Goal: Information Seeking & Learning: Learn about a topic

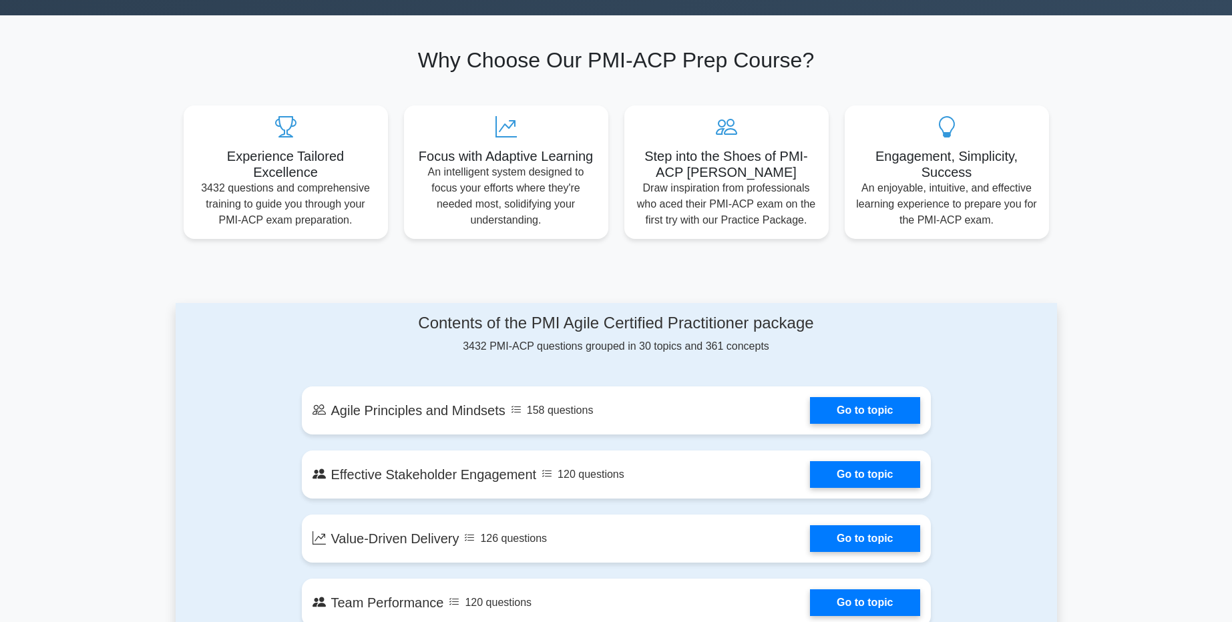
scroll to position [401, 0]
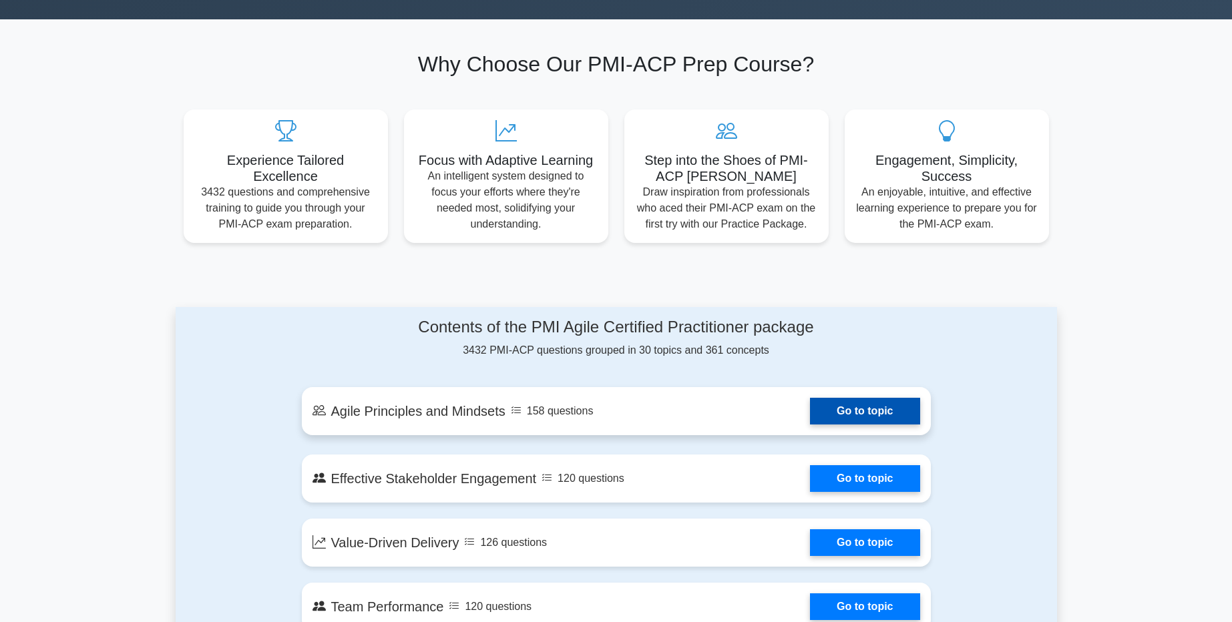
click at [839, 403] on link "Go to topic" at bounding box center [865, 411] width 110 height 27
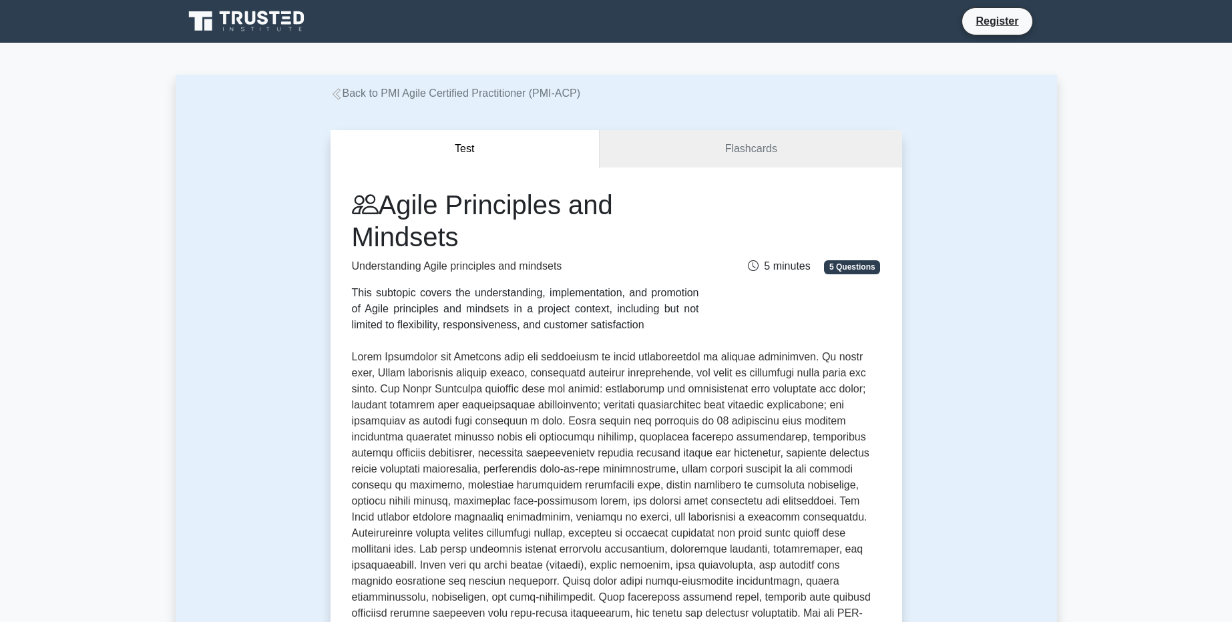
scroll to position [481, 0]
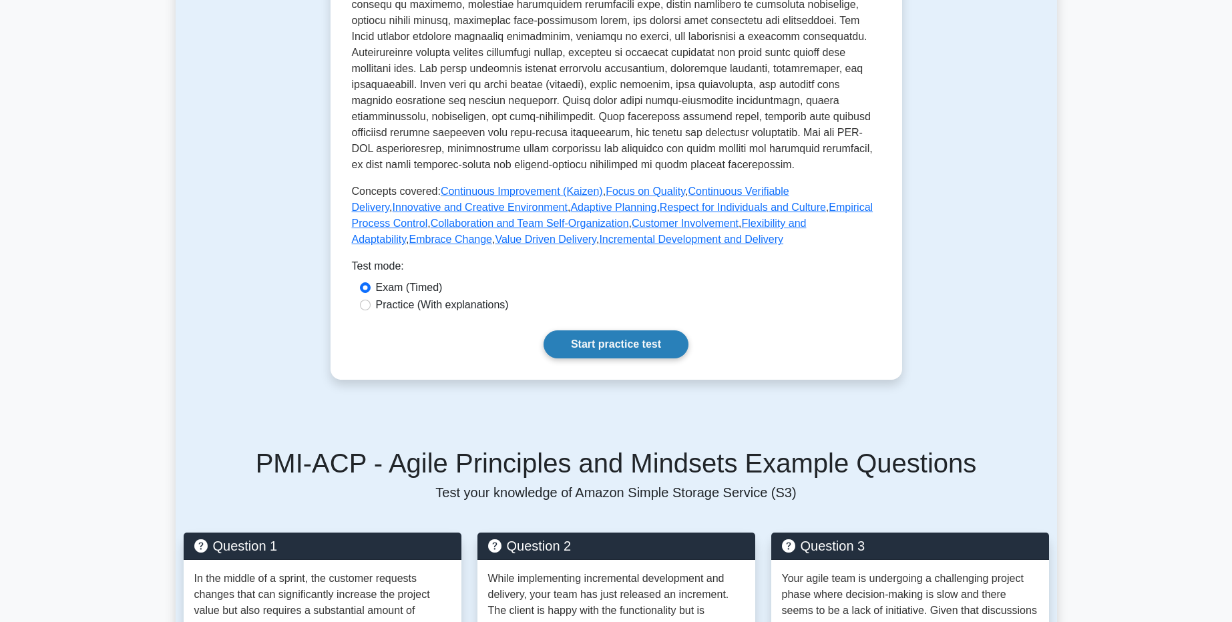
click at [582, 348] on link "Start practice test" at bounding box center [616, 345] width 145 height 28
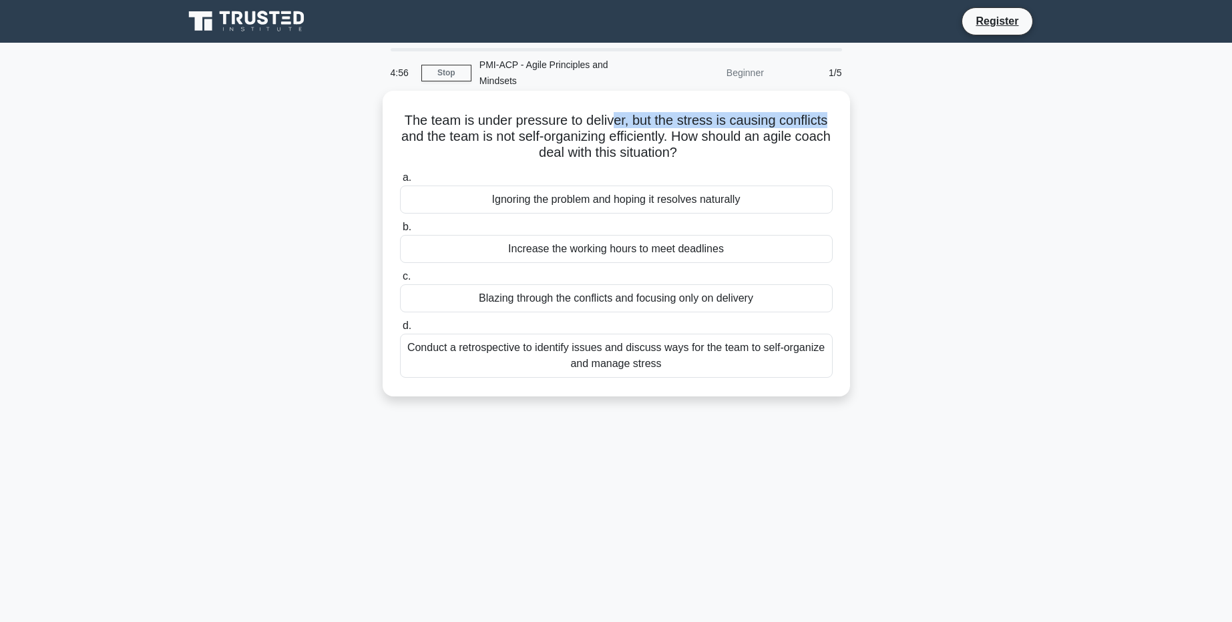
drag, startPoint x: 612, startPoint y: 102, endPoint x: 827, endPoint y: 109, distance: 214.5
click at [827, 112] on h5 "The team is under pressure to deliver, but the stress is causing conflicts and …" at bounding box center [616, 136] width 435 height 49
drag, startPoint x: 457, startPoint y: 124, endPoint x: 757, endPoint y: 139, distance: 300.2
click at [757, 139] on h5 "The team is under pressure to deliver, but the stress is causing conflicts and …" at bounding box center [616, 136] width 435 height 49
click at [598, 112] on h5 "The team is under pressure to deliver, but the stress is causing conflicts and …" at bounding box center [616, 136] width 435 height 49
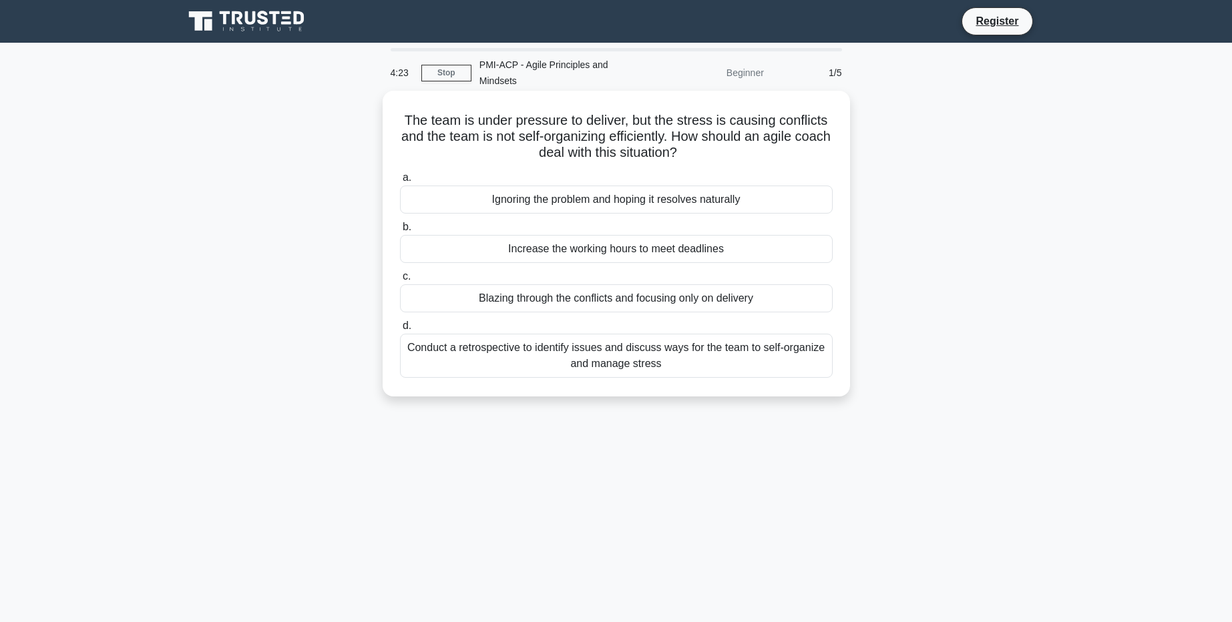
click at [678, 353] on div "Conduct a retrospective to identify issues and discuss ways for the team to sel…" at bounding box center [616, 356] width 433 height 44
click at [400, 331] on input "d. Conduct a retrospective to identify issues and discuss ways for the team to …" at bounding box center [400, 326] width 0 height 9
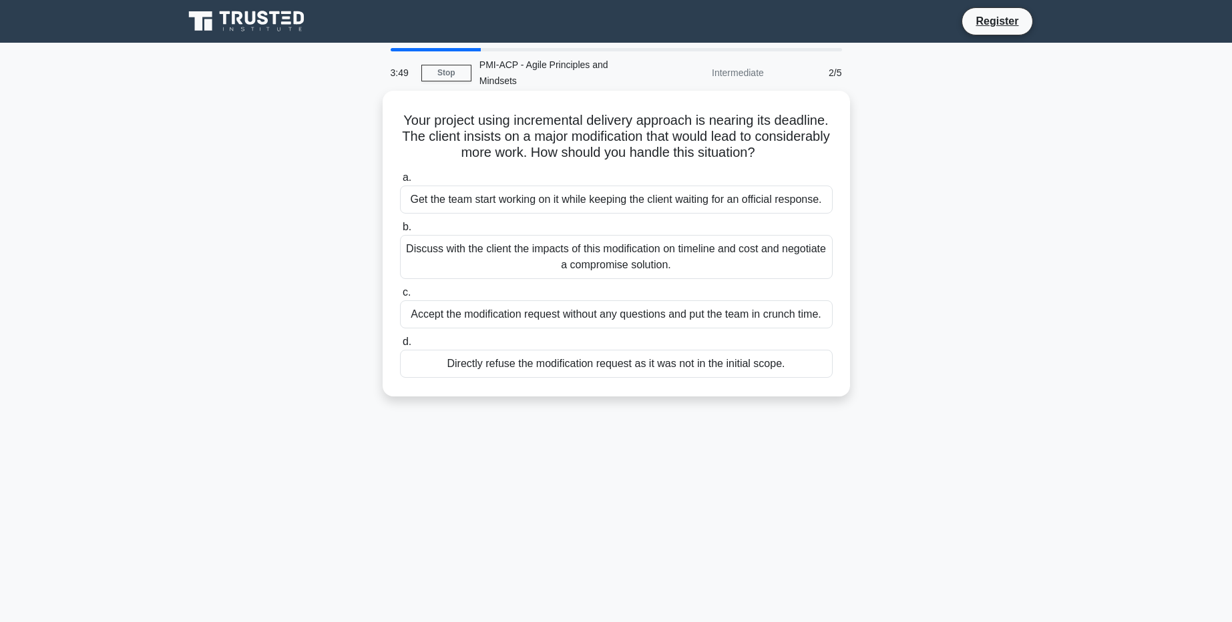
click at [671, 354] on div "Directly refuse the modification request as it was not in the initial scope." at bounding box center [616, 364] width 433 height 28
click at [400, 347] on input "d. Directly refuse the modification request as it was not in the initial scope." at bounding box center [400, 342] width 0 height 9
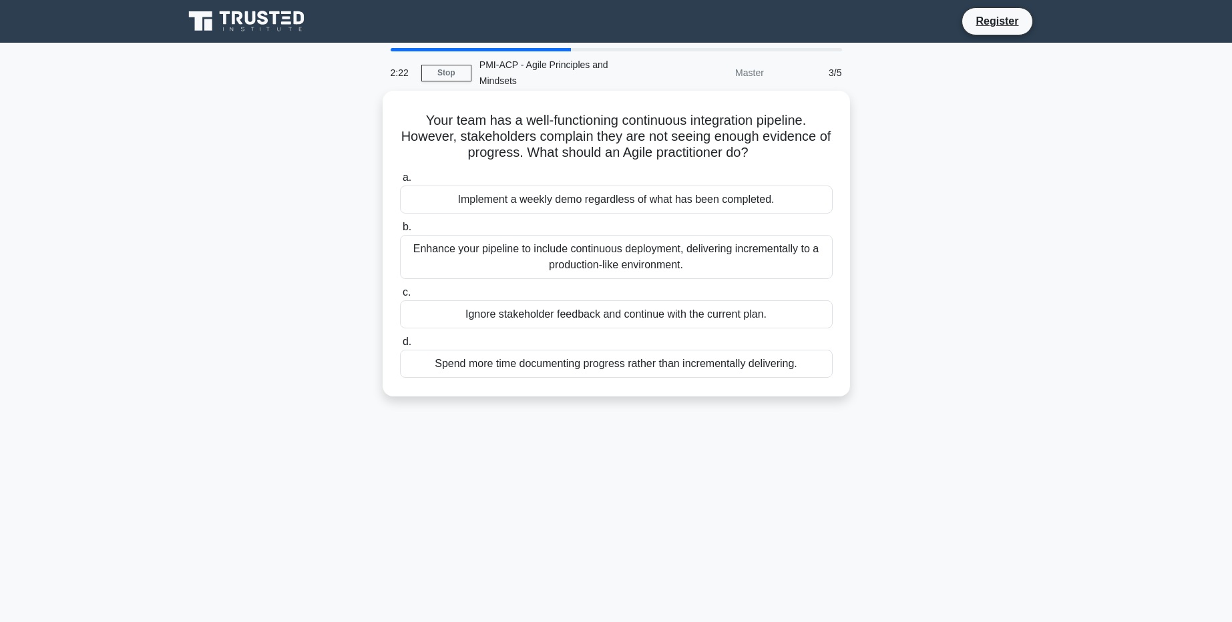
click at [666, 191] on div "Implement a weekly demo regardless of what has been completed." at bounding box center [616, 200] width 433 height 28
click at [400, 182] on input "a. Implement a weekly demo regardless of what has been completed." at bounding box center [400, 178] width 0 height 9
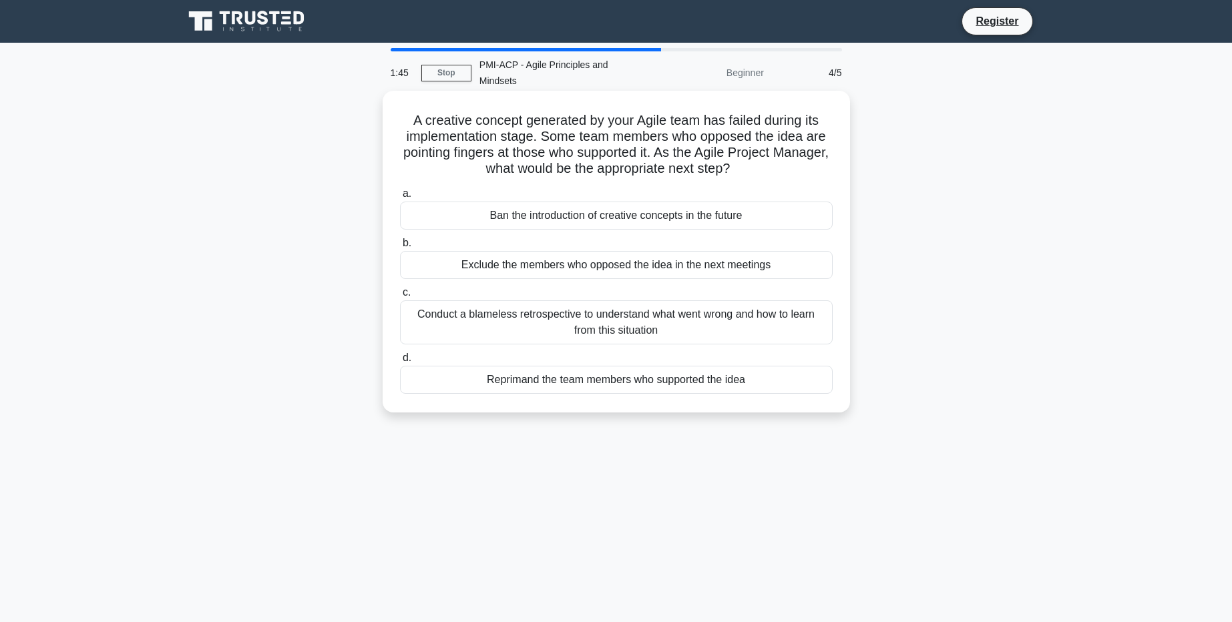
click at [747, 313] on div "Conduct a blameless retrospective to understand what went wrong and how to lear…" at bounding box center [616, 323] width 433 height 44
click at [400, 297] on input "c. Conduct a blameless retrospective to understand what went wrong and how to l…" at bounding box center [400, 292] width 0 height 9
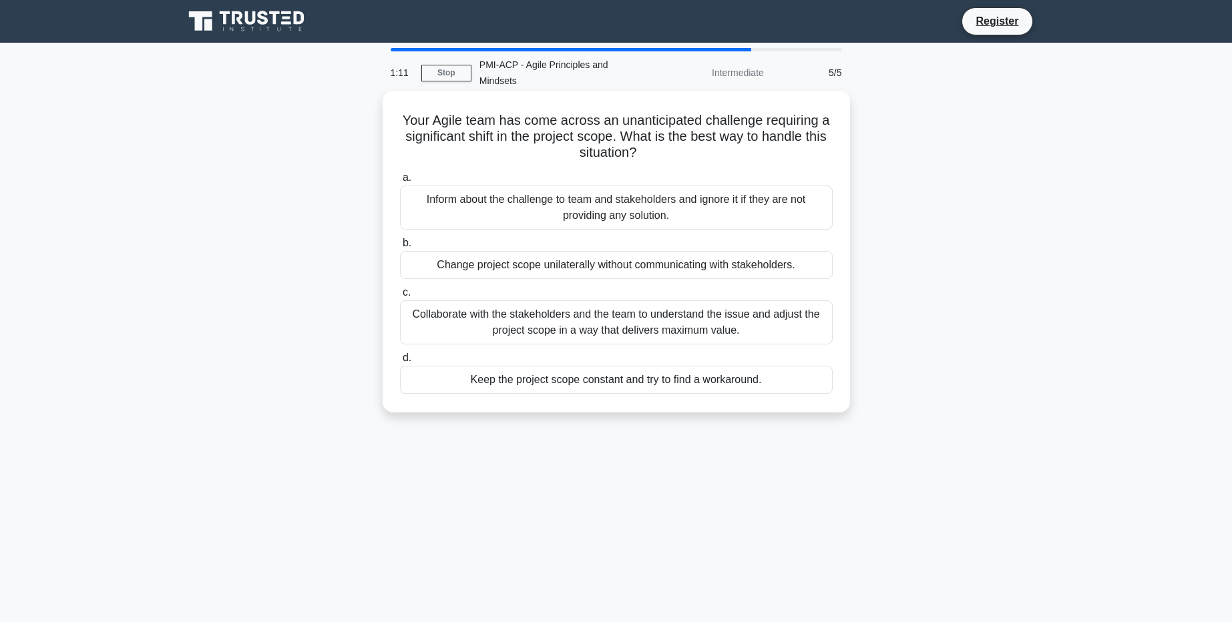
click at [749, 312] on div "Collaborate with the stakeholders and the team to understand the issue and adju…" at bounding box center [616, 323] width 433 height 44
click at [400, 297] on input "c. Collaborate with the stakeholders and the team to understand the issue and a…" at bounding box center [400, 292] width 0 height 9
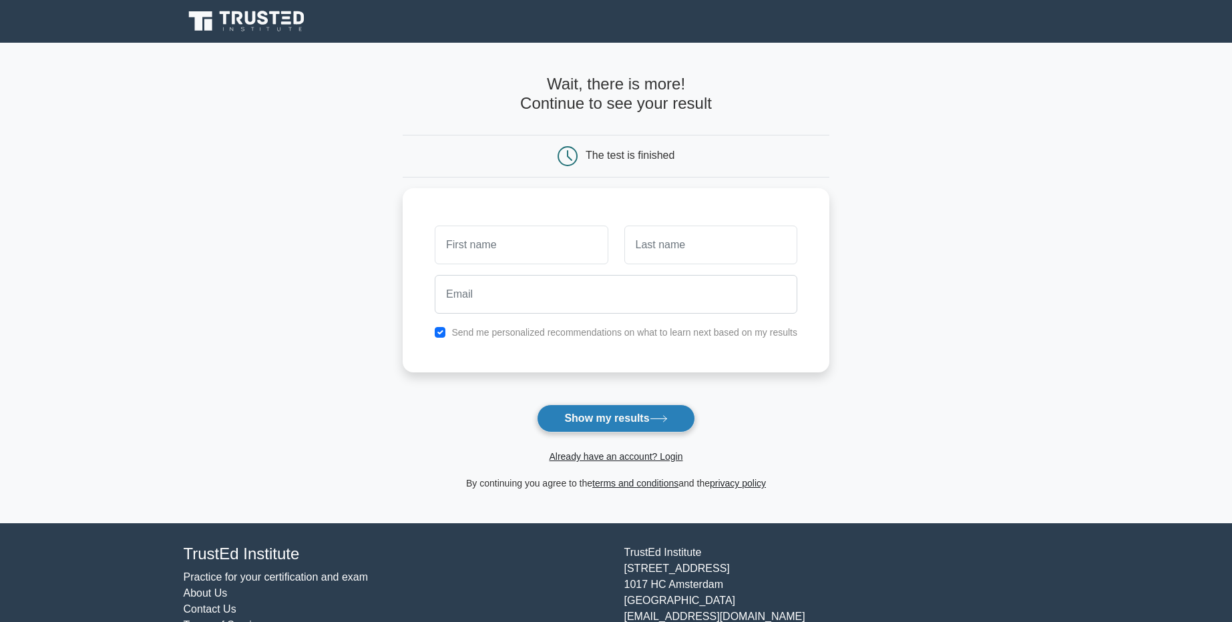
click at [630, 417] on button "Show my results" at bounding box center [616, 419] width 158 height 28
click at [540, 238] on input "text" at bounding box center [521, 241] width 173 height 39
click at [536, 240] on input "text" at bounding box center [521, 241] width 173 height 39
type input "[PERSON_NAME]"
click at [677, 255] on input "text" at bounding box center [710, 241] width 173 height 39
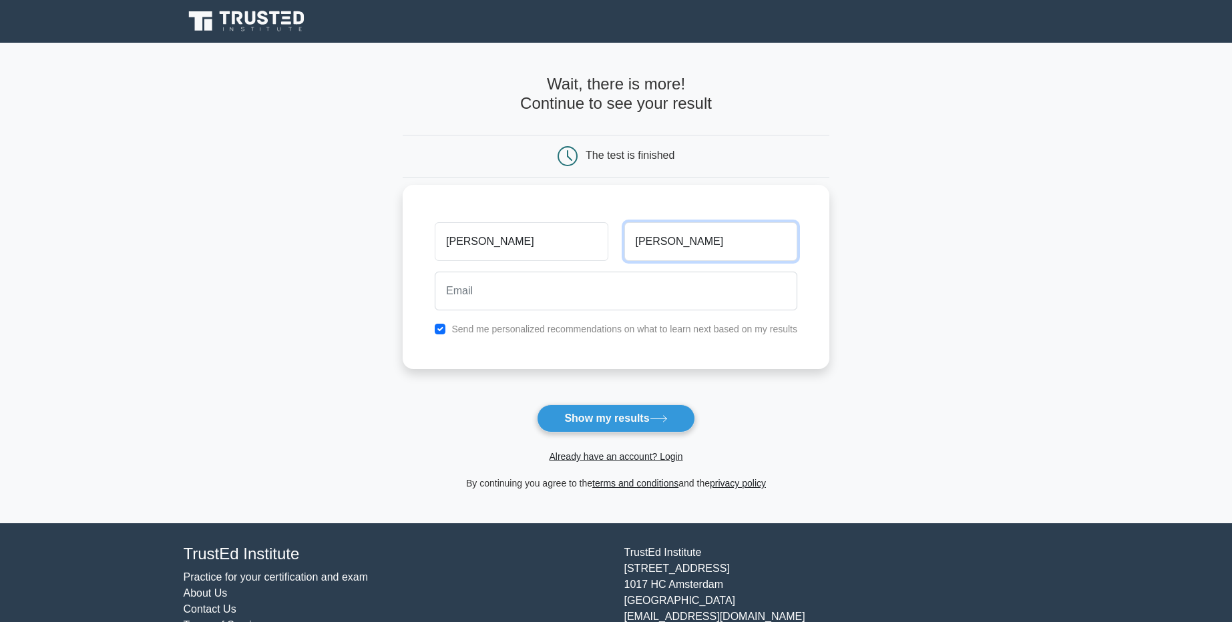
type input "Pérez"
click at [609, 295] on input "email" at bounding box center [616, 291] width 363 height 39
type input "mrbennyhammer@gmail.com"
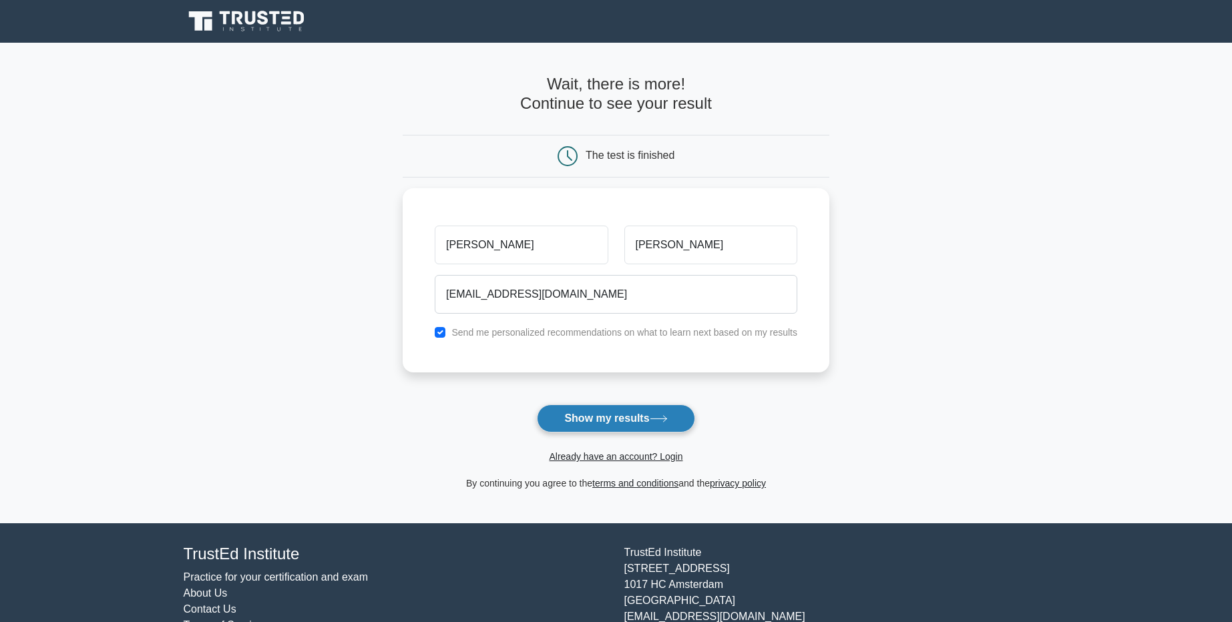
click at [626, 415] on button "Show my results" at bounding box center [616, 419] width 158 height 28
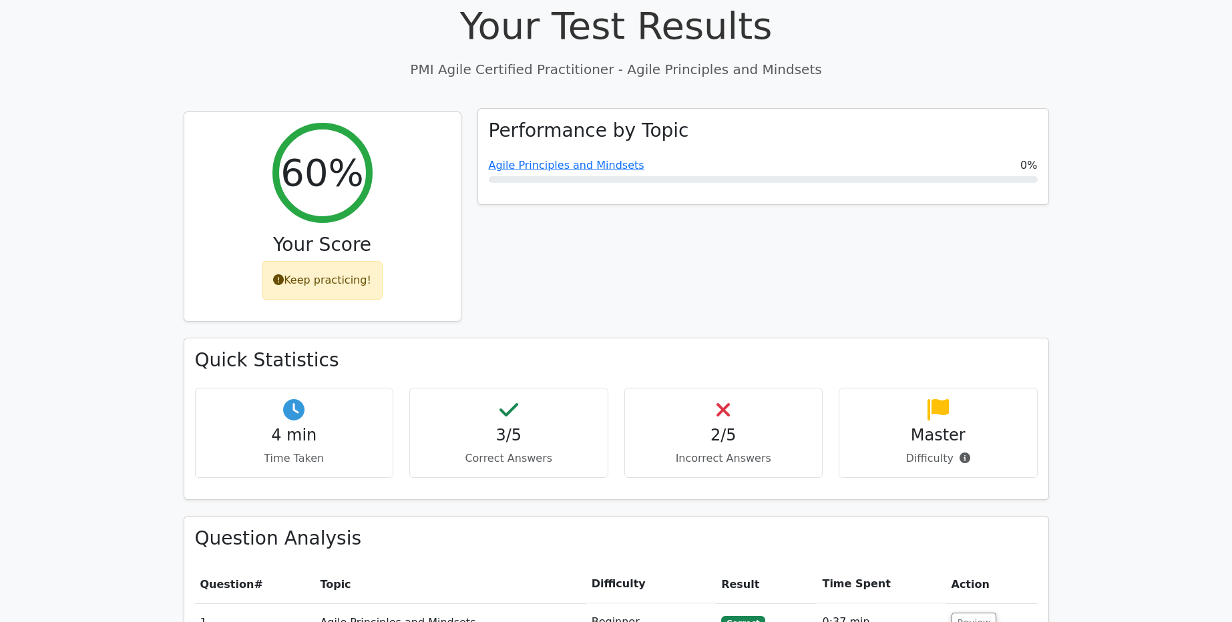
scroll to position [561, 0]
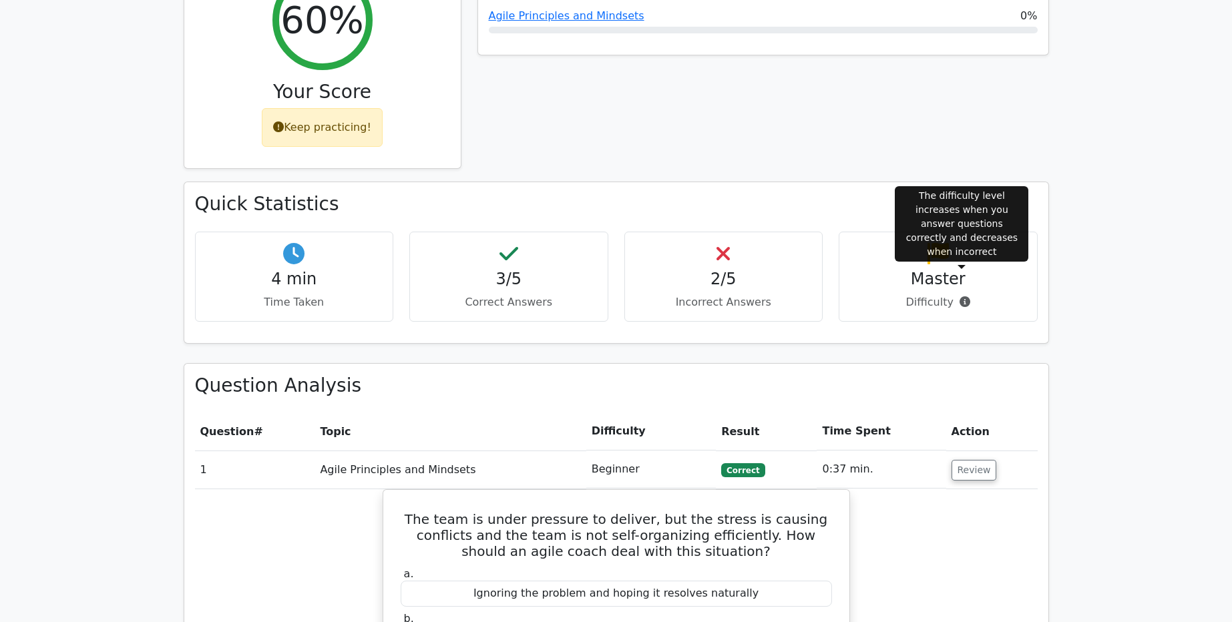
click at [963, 297] on icon at bounding box center [965, 302] width 11 height 11
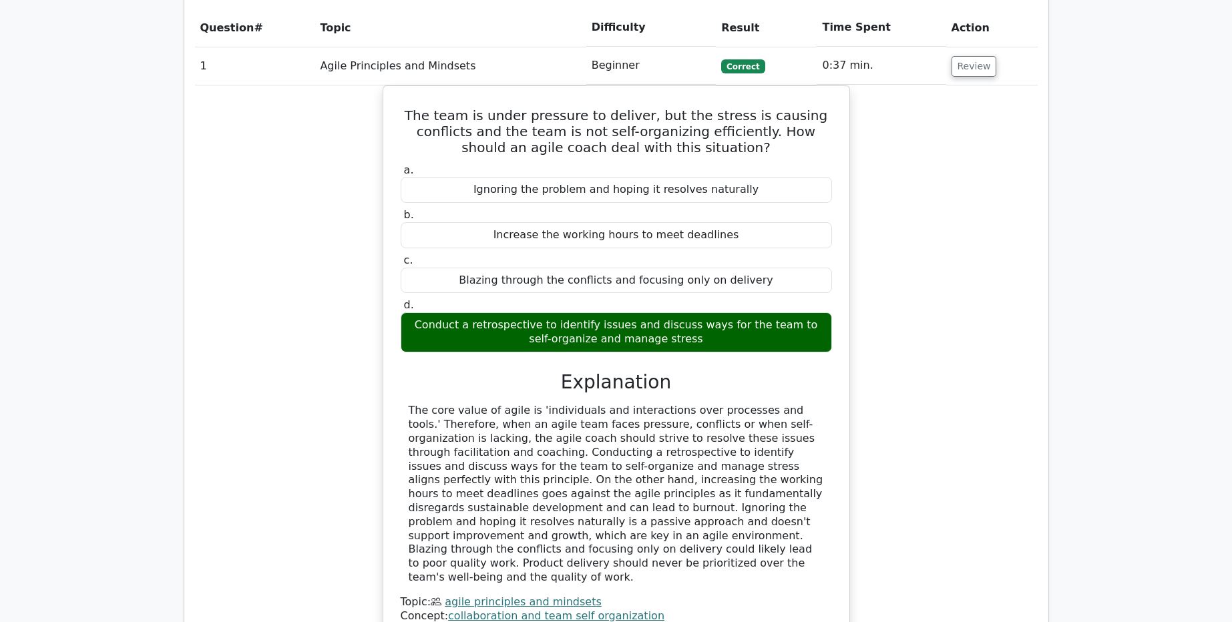
scroll to position [1202, 0]
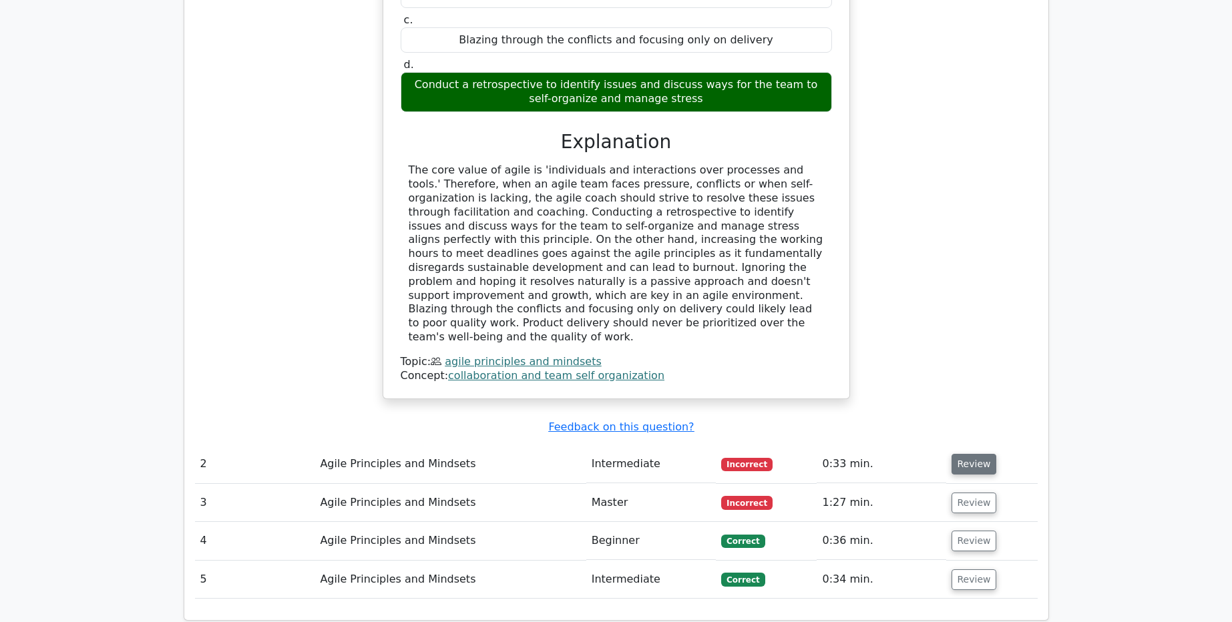
click at [968, 454] on button "Review" at bounding box center [974, 464] width 45 height 21
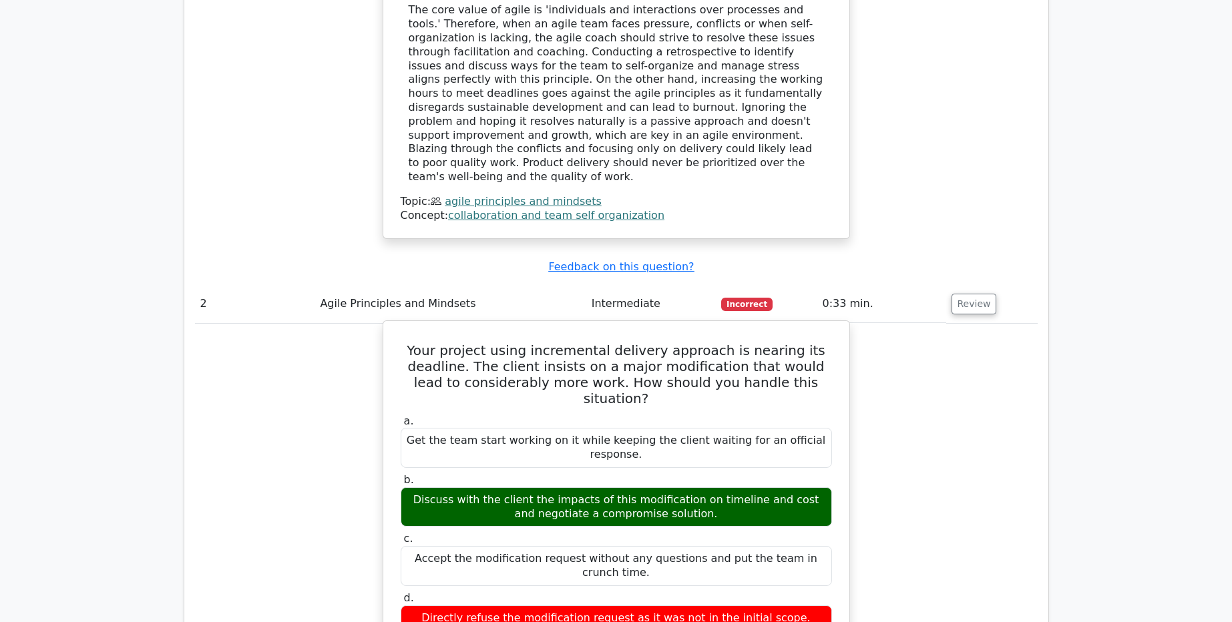
scroll to position [1442, 0]
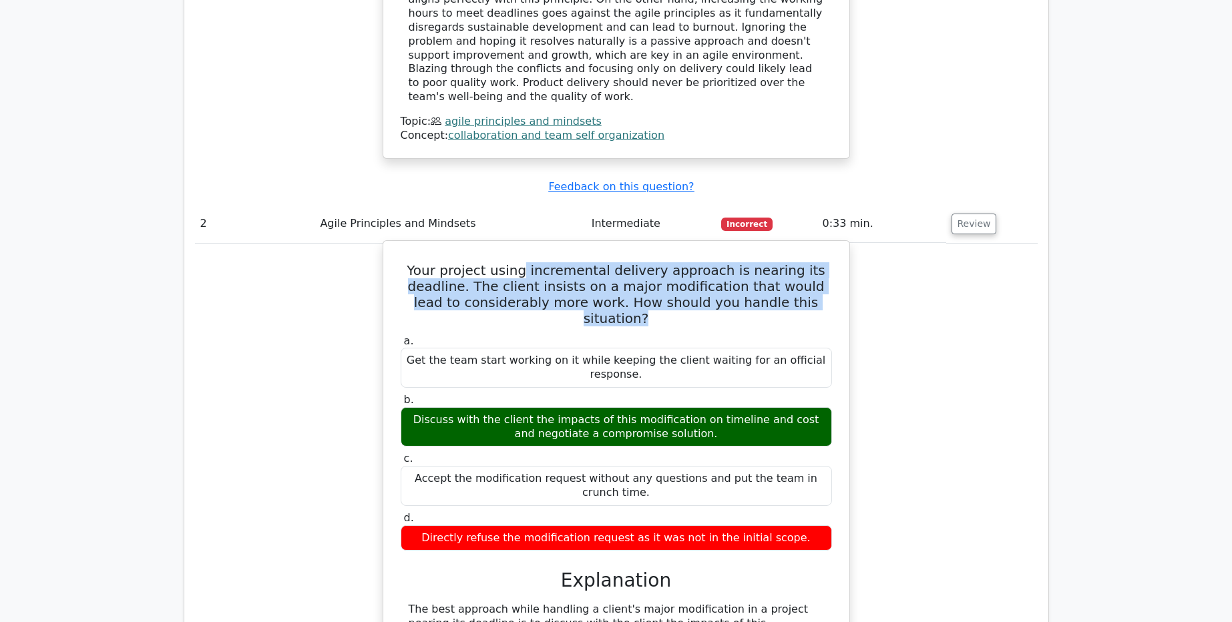
drag, startPoint x: 560, startPoint y: 226, endPoint x: 829, endPoint y: 258, distance: 271.7
click at [829, 262] on h5 "Your project using incremental delivery approach is nearing its deadline. The c…" at bounding box center [616, 294] width 434 height 64
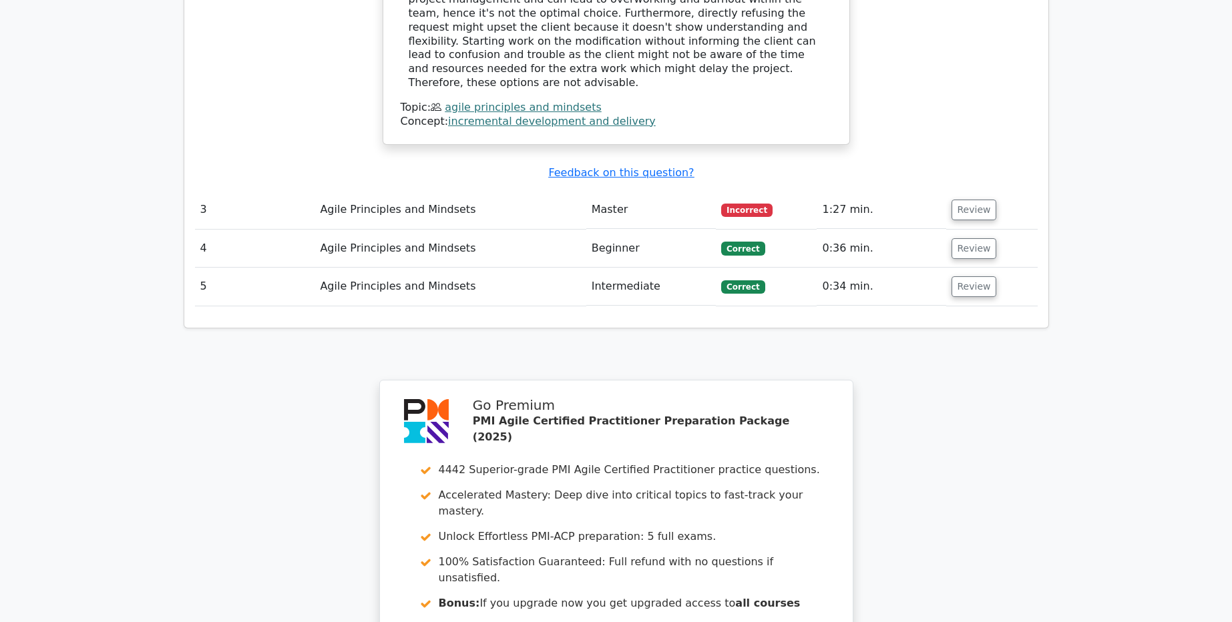
scroll to position [2084, 0]
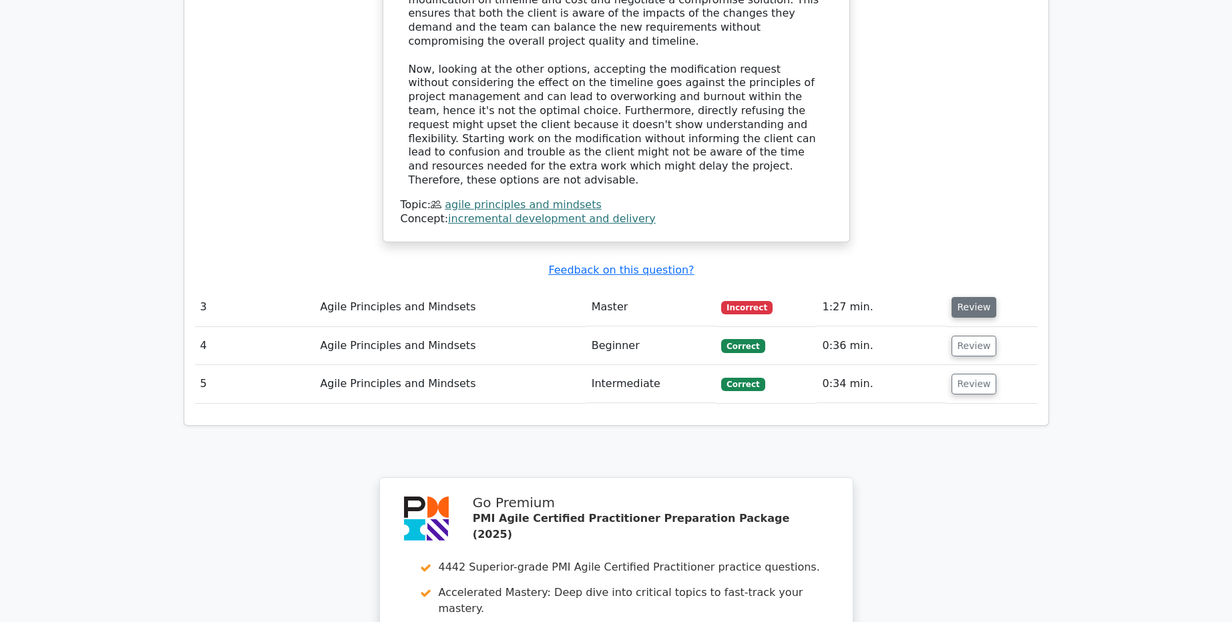
click at [976, 297] on button "Review" at bounding box center [974, 307] width 45 height 21
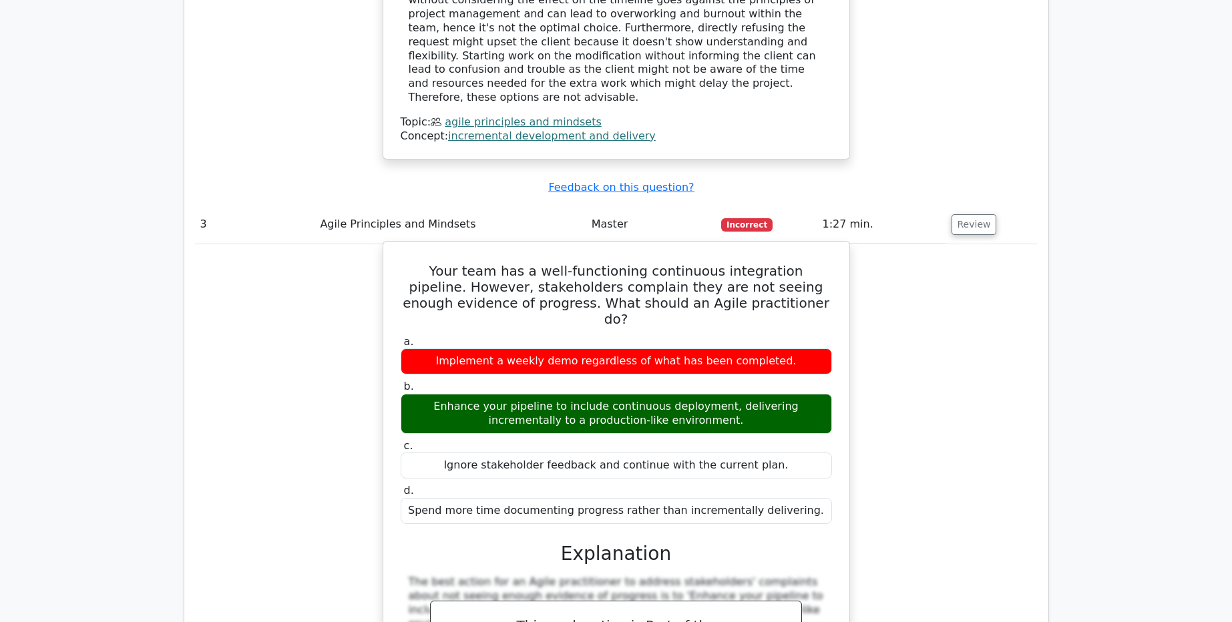
scroll to position [2244, 0]
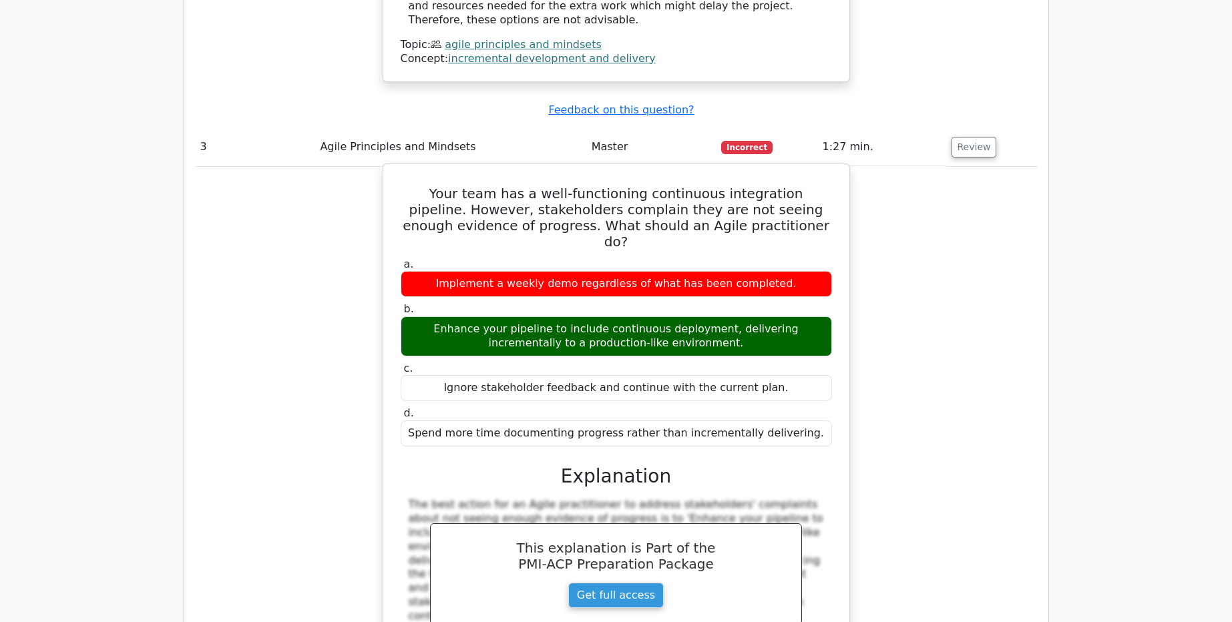
drag, startPoint x: 508, startPoint y: 171, endPoint x: 803, endPoint y: 195, distance: 296.1
click at [803, 255] on div "a. Implement a weekly demo regardless of what has been completed. b. Enhance yo…" at bounding box center [616, 352] width 447 height 194
drag, startPoint x: 452, startPoint y: 225, endPoint x: 701, endPoint y: 240, distance: 248.9
click at [701, 317] on div "Enhance your pipeline to include continuous deployment, delivering incrementall…" at bounding box center [616, 337] width 431 height 40
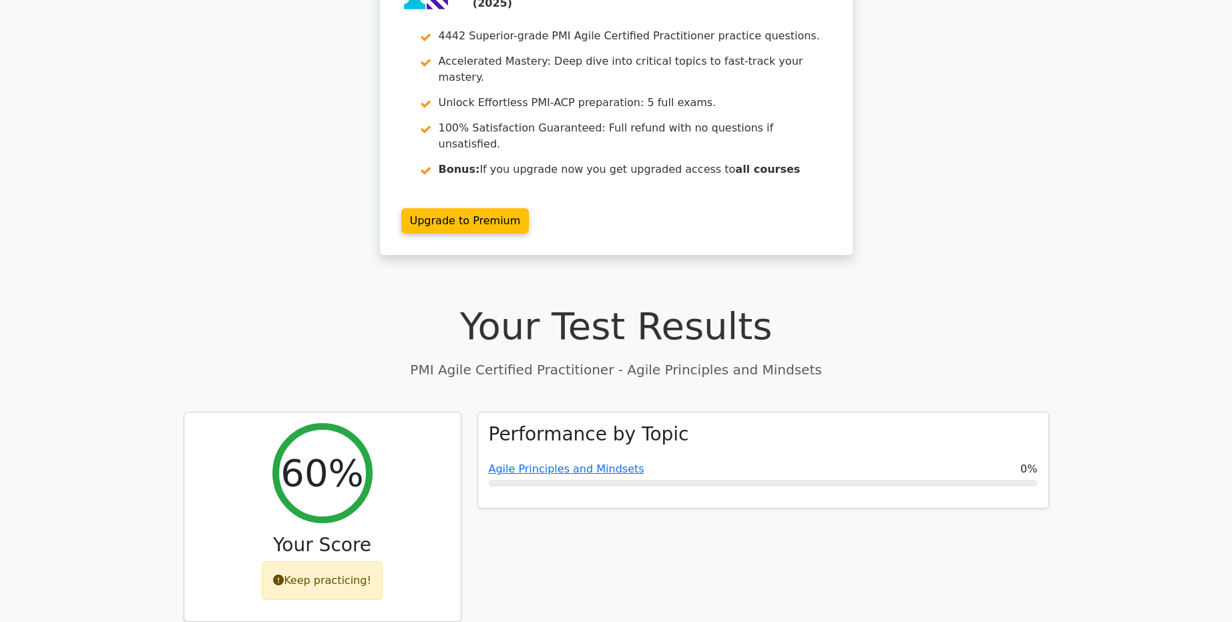
scroll to position [0, 0]
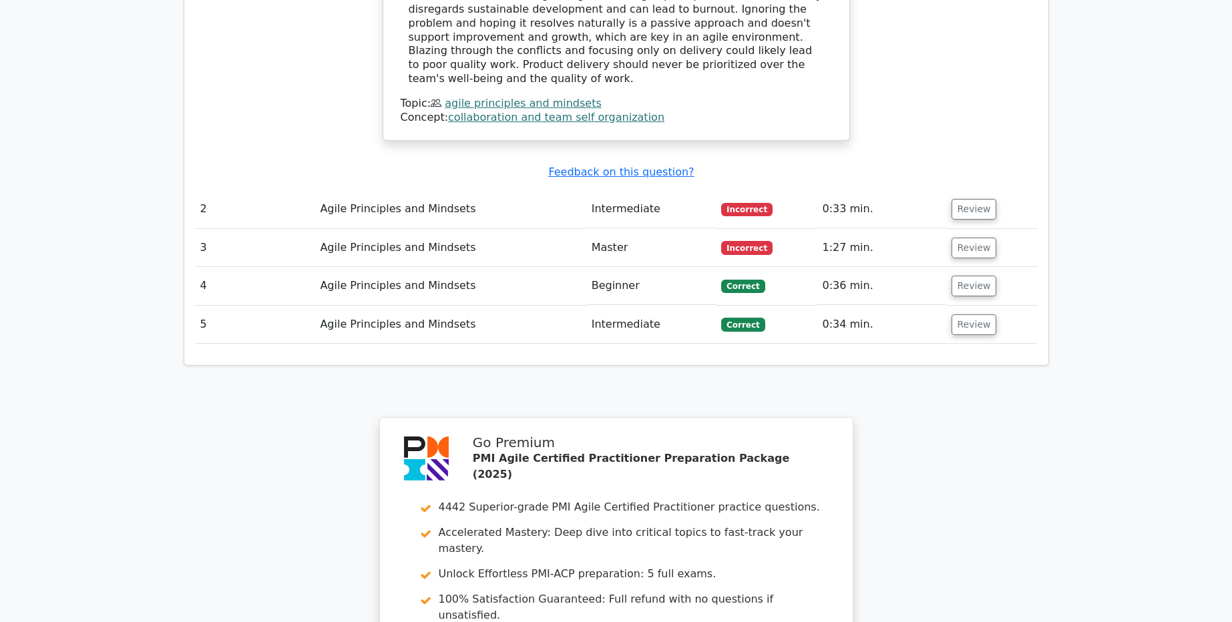
scroll to position [1683, 0]
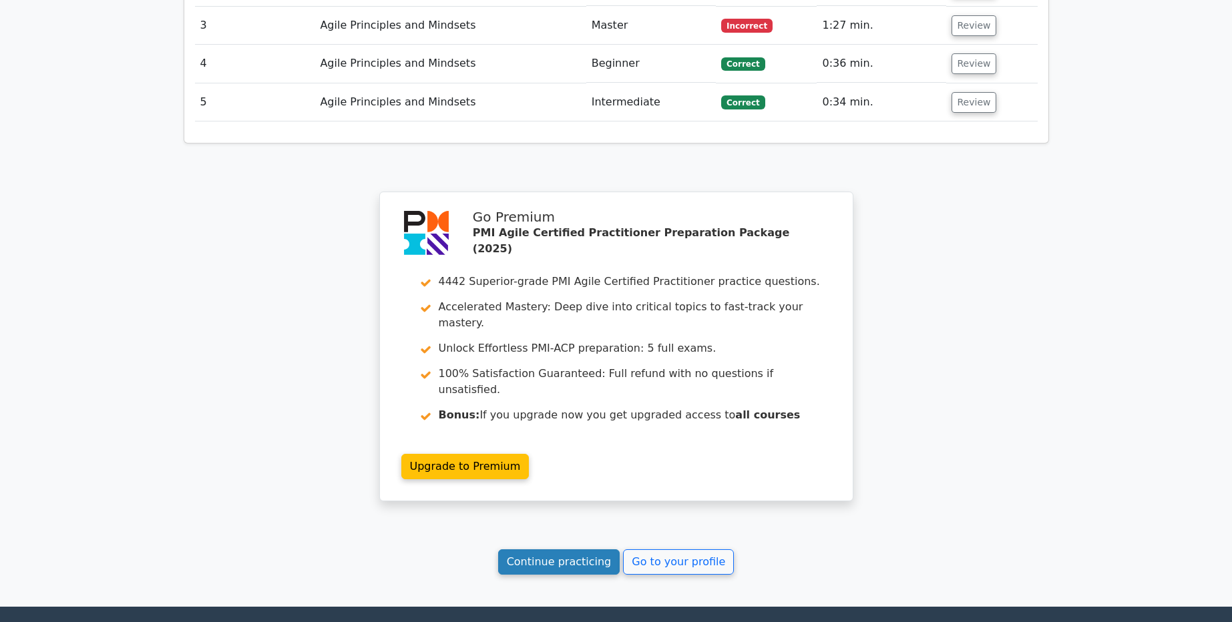
click at [583, 550] on link "Continue practicing" at bounding box center [559, 562] width 122 height 25
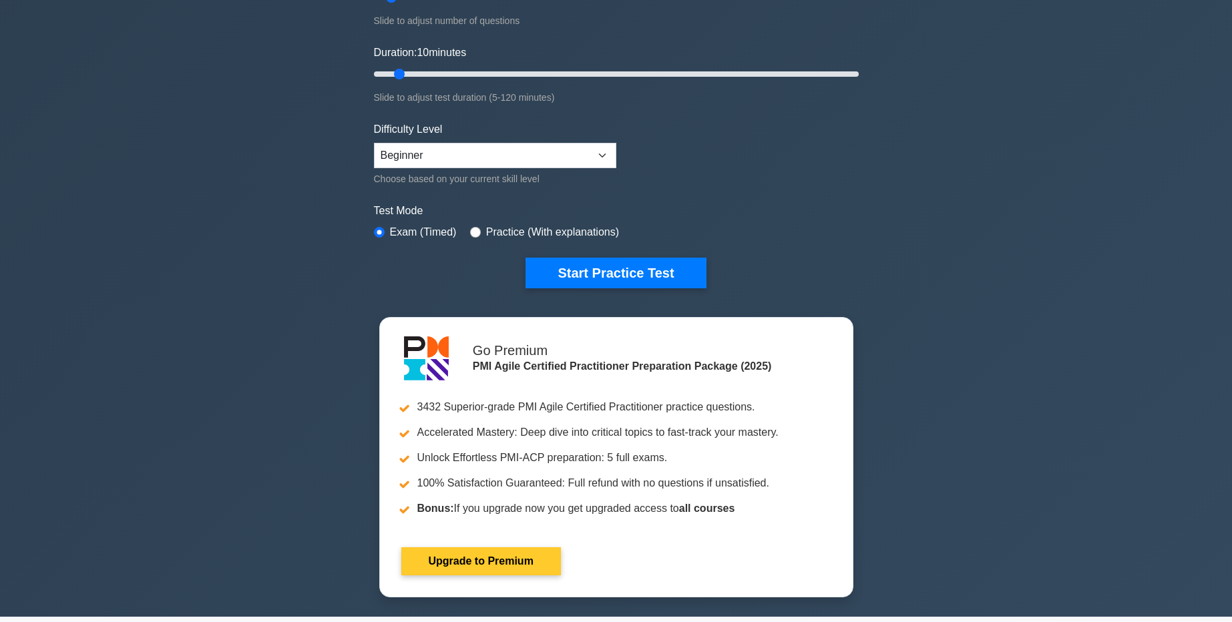
scroll to position [481, 0]
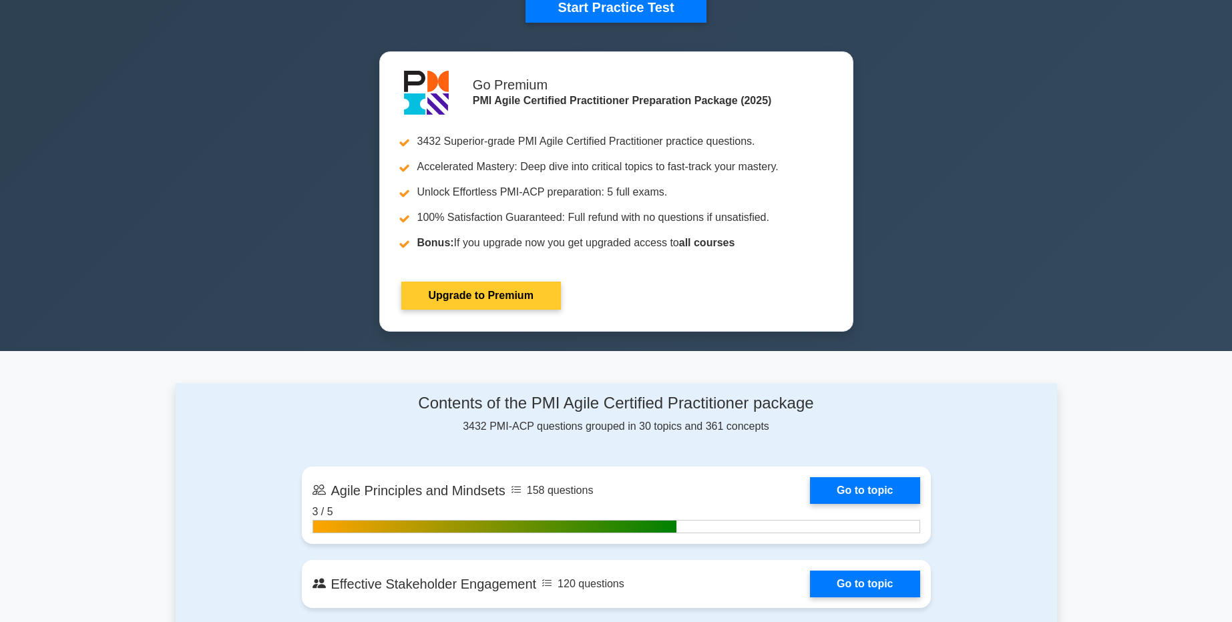
click at [506, 289] on link "Upgrade to Premium" at bounding box center [481, 296] width 160 height 28
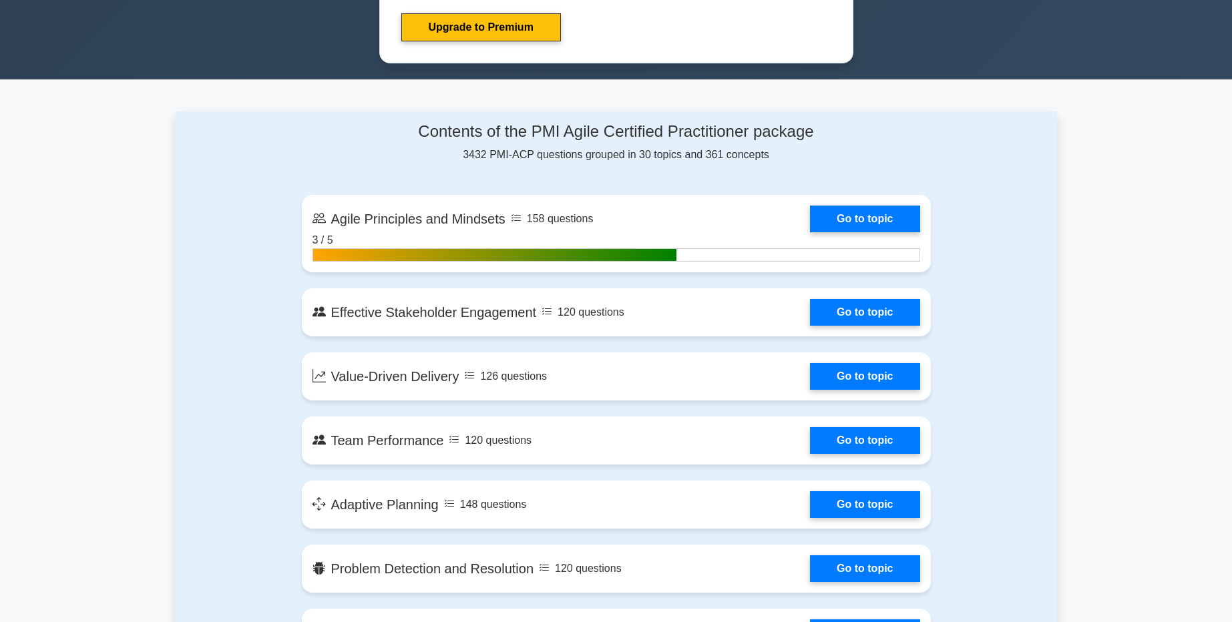
scroll to position [801, 0]
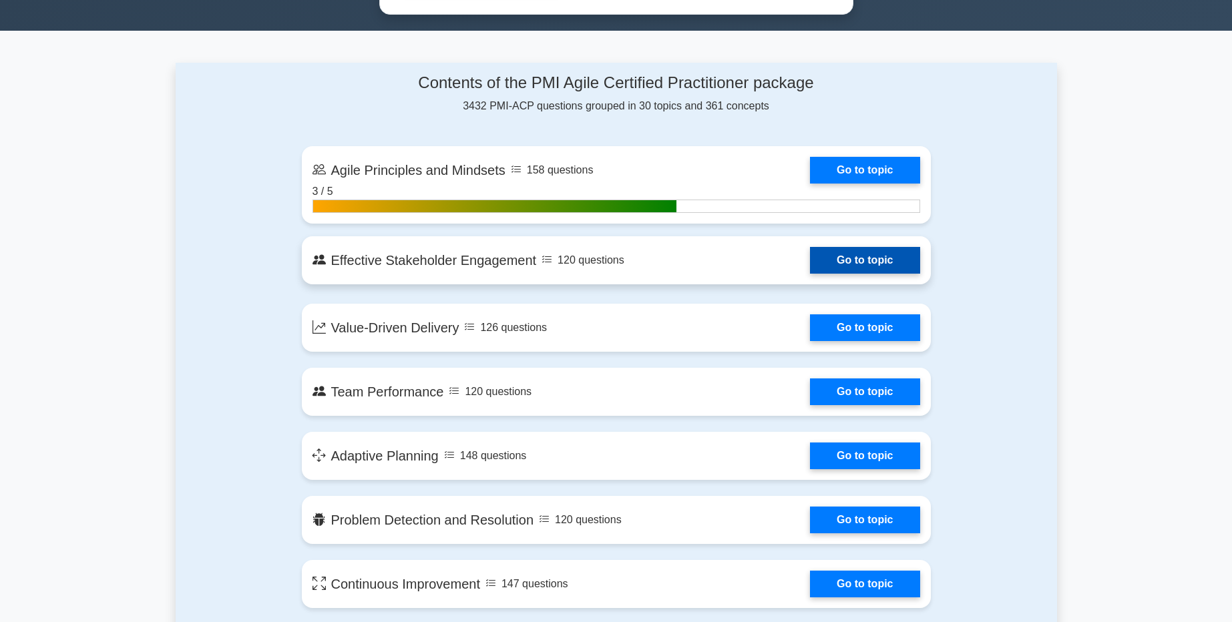
click at [886, 251] on link "Go to topic" at bounding box center [865, 260] width 110 height 27
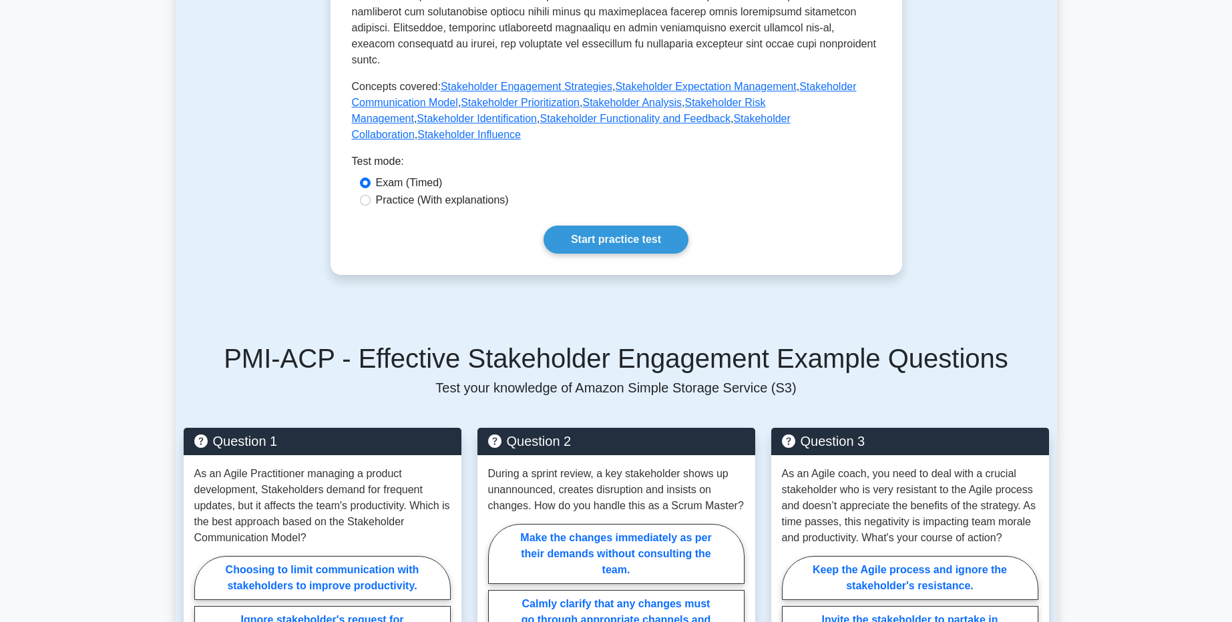
scroll to position [641, 0]
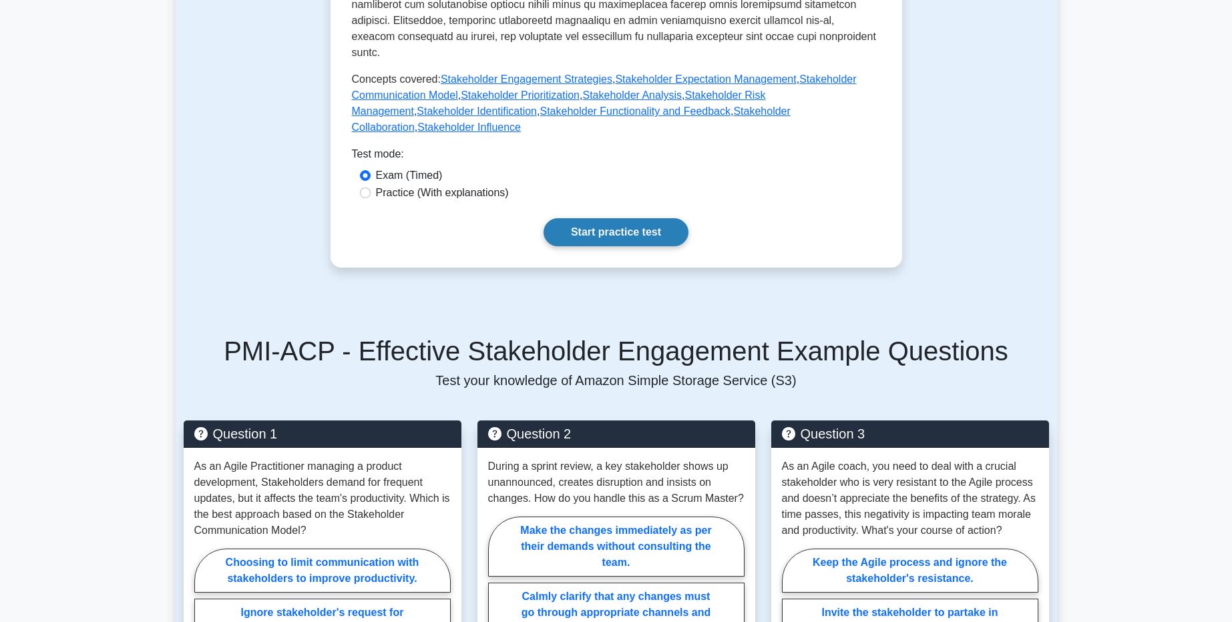
click at [630, 218] on link "Start practice test" at bounding box center [616, 232] width 145 height 28
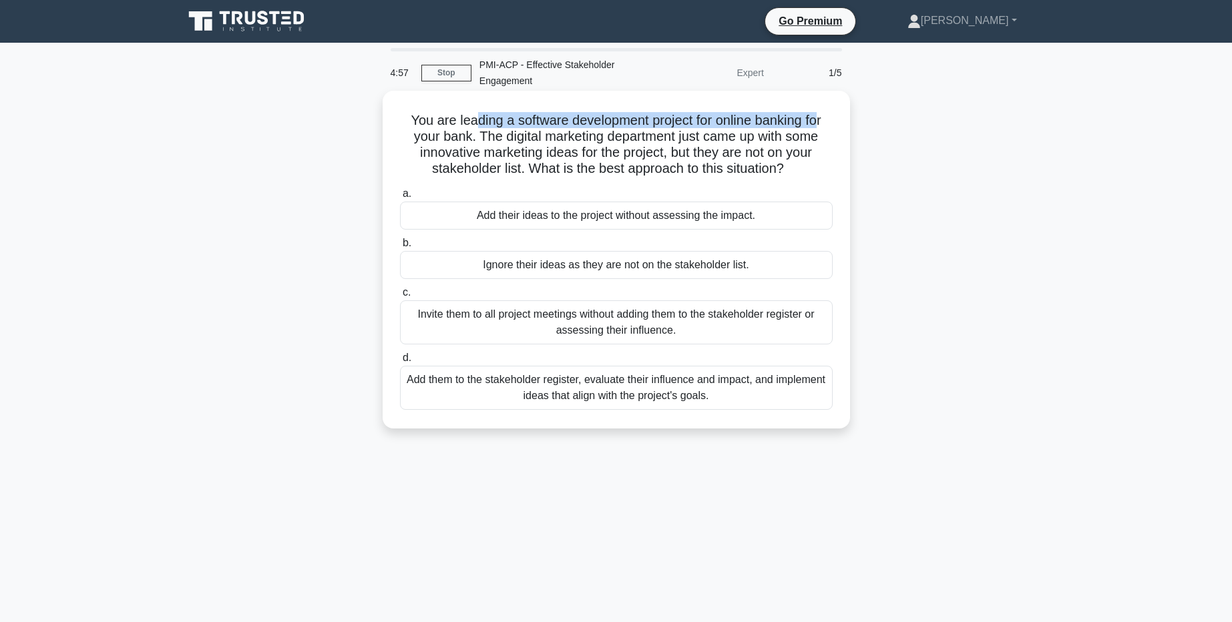
drag, startPoint x: 473, startPoint y: 122, endPoint x: 815, endPoint y: 125, distance: 341.9
click at [819, 122] on h5 "You are leading a software development project for online banking for your bank…" at bounding box center [616, 144] width 435 height 65
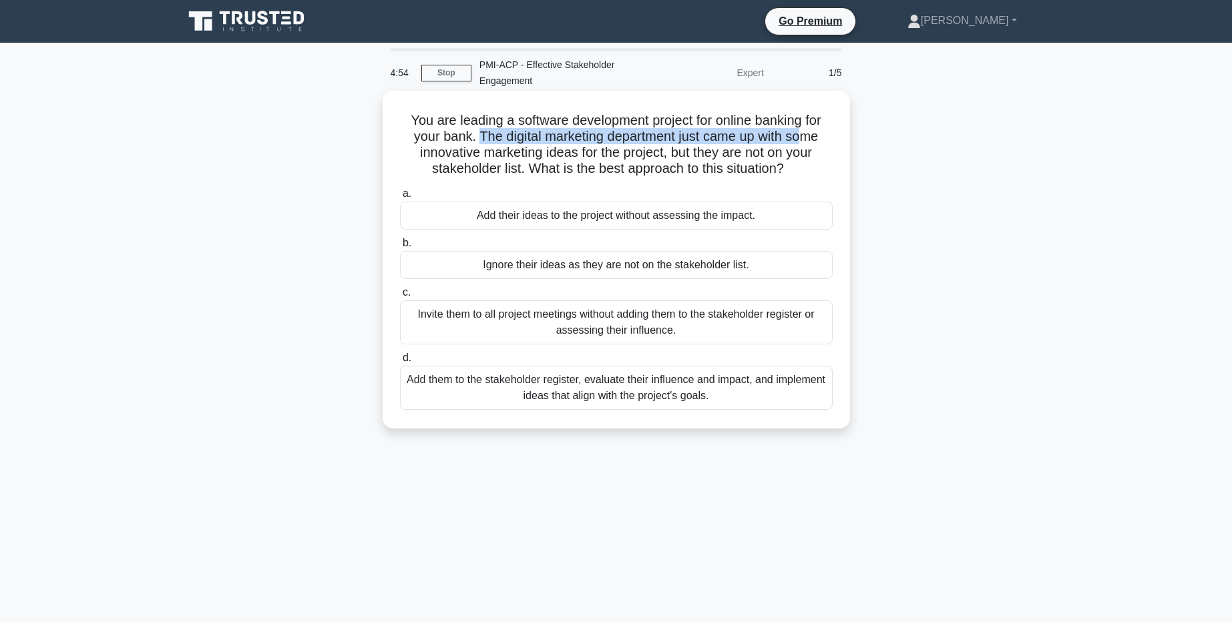
drag, startPoint x: 481, startPoint y: 138, endPoint x: 802, endPoint y: 144, distance: 321.3
click at [802, 144] on h5 "You are leading a software development project for online banking for your bank…" at bounding box center [616, 144] width 435 height 65
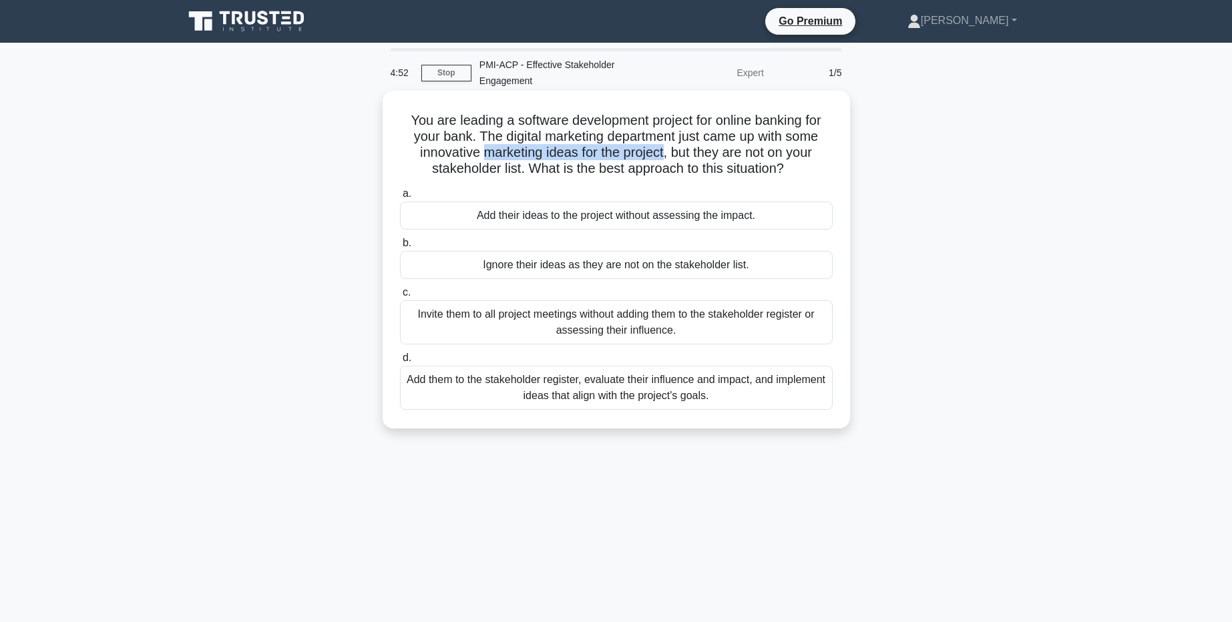
drag, startPoint x: 485, startPoint y: 158, endPoint x: 662, endPoint y: 153, distance: 177.0
click at [662, 153] on h5 "You are leading a software development project for online banking for your bank…" at bounding box center [616, 144] width 435 height 65
drag, startPoint x: 677, startPoint y: 150, endPoint x: 798, endPoint y: 176, distance: 123.5
click at [798, 176] on h5 "You are leading a software development project for online banking for your bank…" at bounding box center [616, 144] width 435 height 65
click at [693, 394] on div "Add them to the stakeholder register, evaluate their influence and impact, and …" at bounding box center [616, 388] width 433 height 44
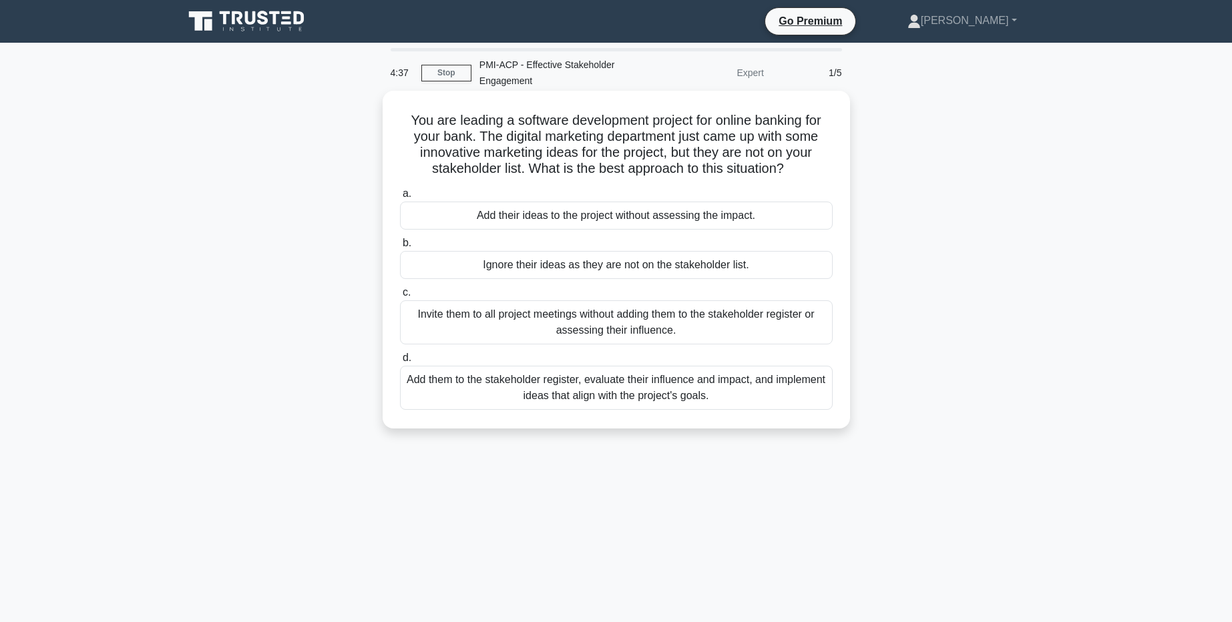
click at [400, 363] on input "d. Add them to the stakeholder register, evaluate their influence and impact, a…" at bounding box center [400, 358] width 0 height 9
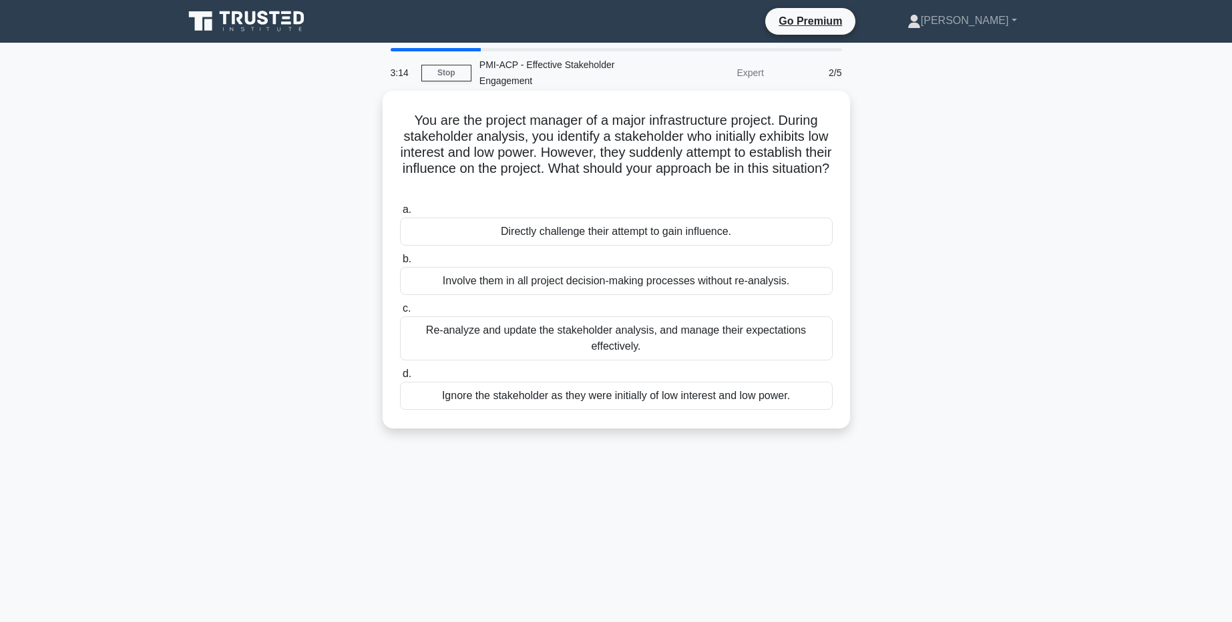
click at [602, 341] on div "Re-analyze and update the stakeholder analysis, and manage their expectations e…" at bounding box center [616, 339] width 433 height 44
click at [400, 313] on input "c. Re-analyze and update the stakeholder analysis, and manage their expectation…" at bounding box center [400, 309] width 0 height 9
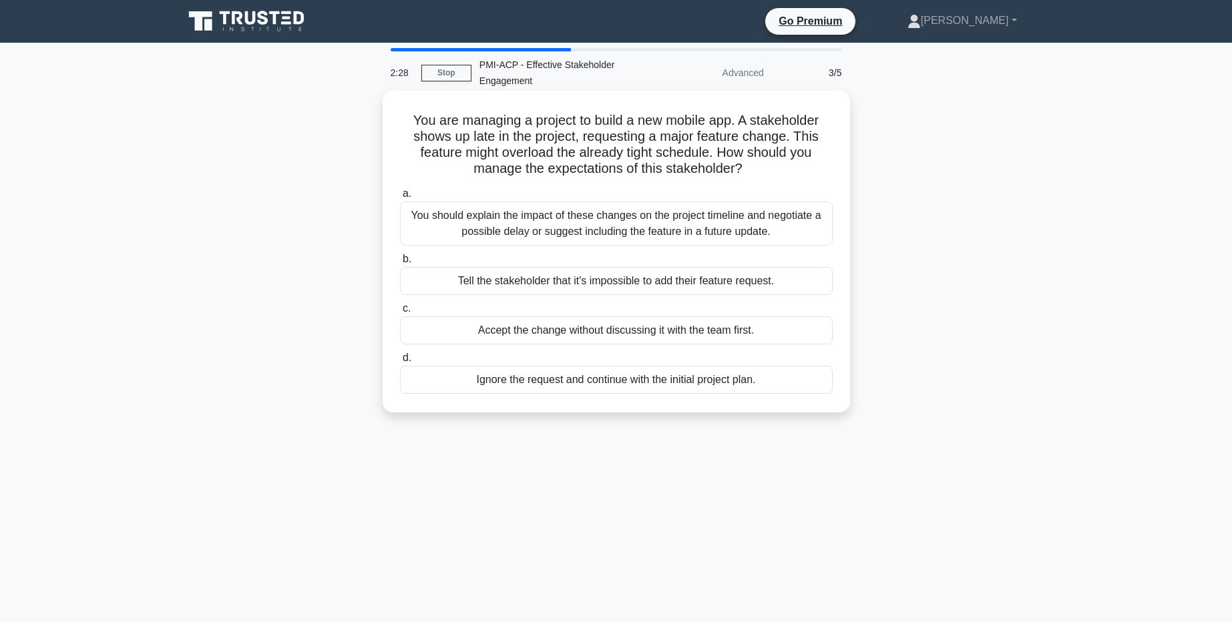
click at [783, 230] on div "You should explain the impact of these changes on the project timeline and nego…" at bounding box center [616, 224] width 433 height 44
click at [400, 198] on input "a. You should explain the impact of these changes on the project timeline and n…" at bounding box center [400, 194] width 0 height 9
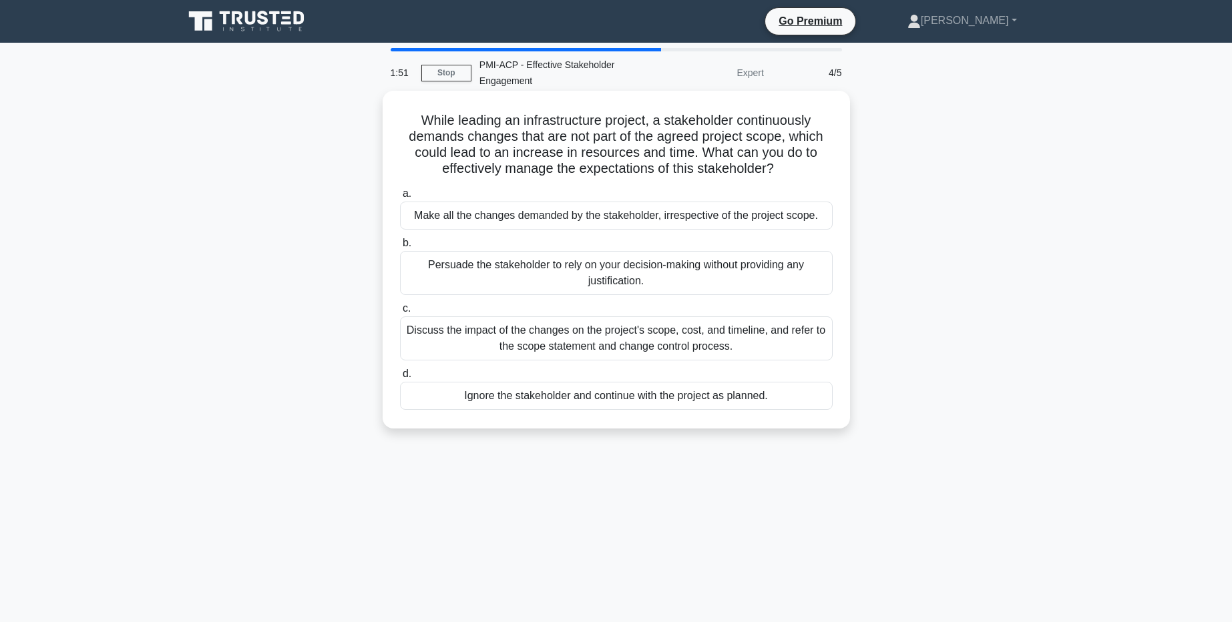
click at [773, 341] on div "Discuss the impact of the changes on the project's scope, cost, and timeline, a…" at bounding box center [616, 339] width 433 height 44
click at [400, 313] on input "c. Discuss the impact of the changes on the project's scope, cost, and timeline…" at bounding box center [400, 309] width 0 height 9
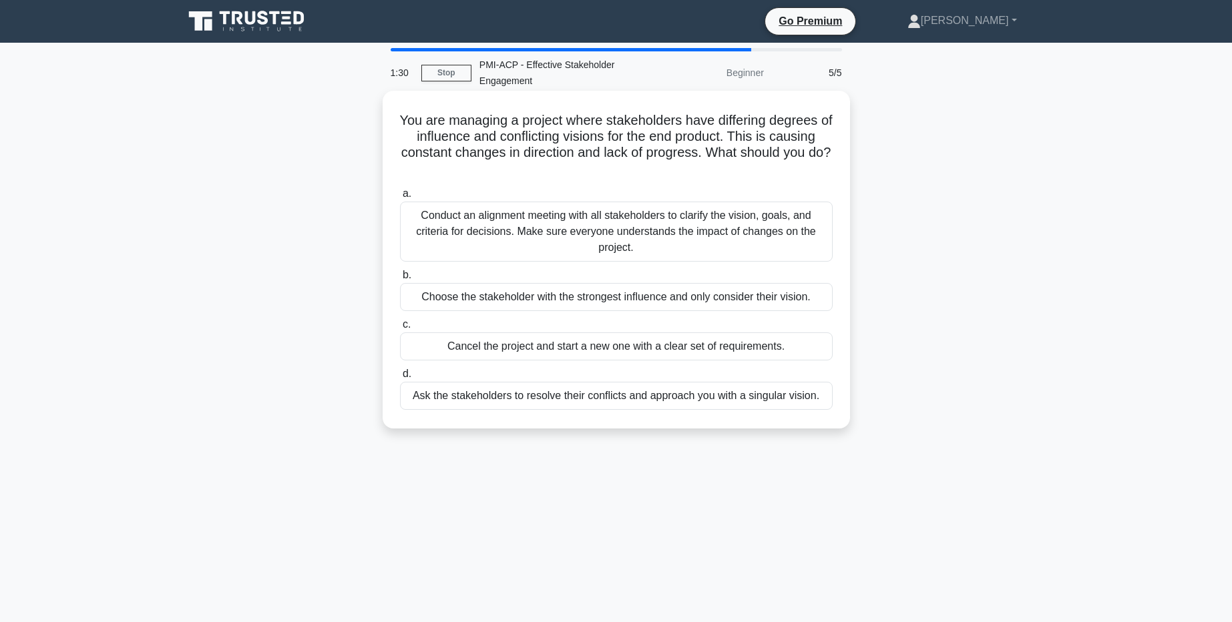
click at [707, 227] on div "Conduct an alignment meeting with all stakeholders to clarify the vision, goals…" at bounding box center [616, 232] width 433 height 60
click at [400, 198] on input "a. Conduct an alignment meeting with all stakeholders to clarify the vision, go…" at bounding box center [400, 194] width 0 height 9
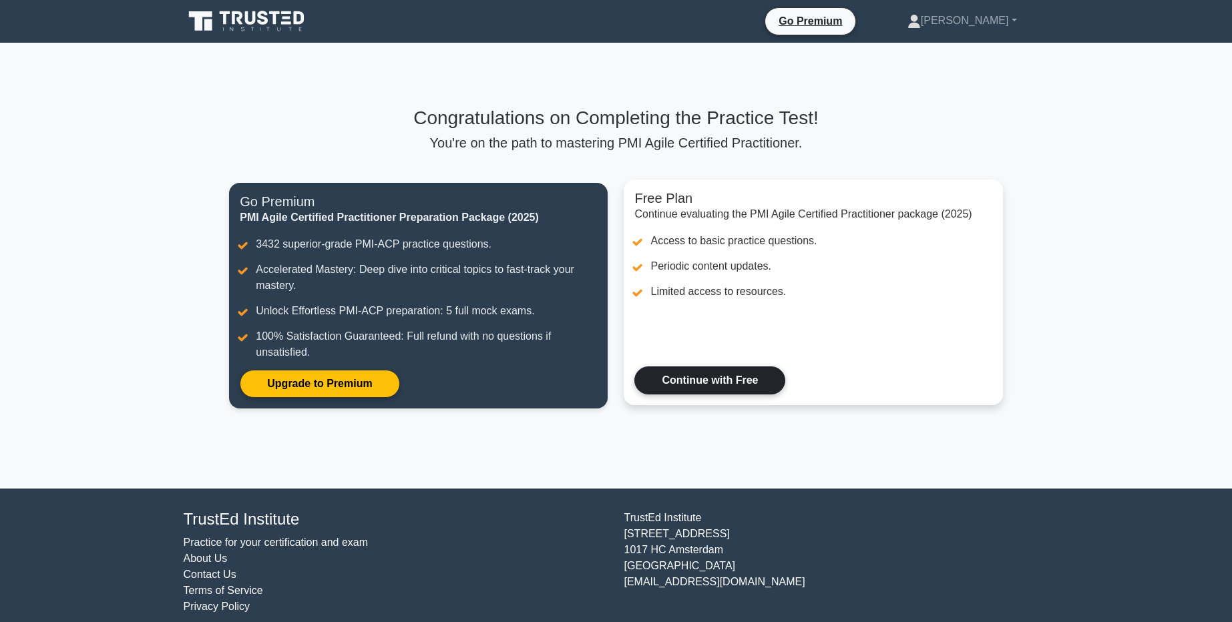
click at [733, 383] on link "Continue with Free" at bounding box center [709, 381] width 151 height 28
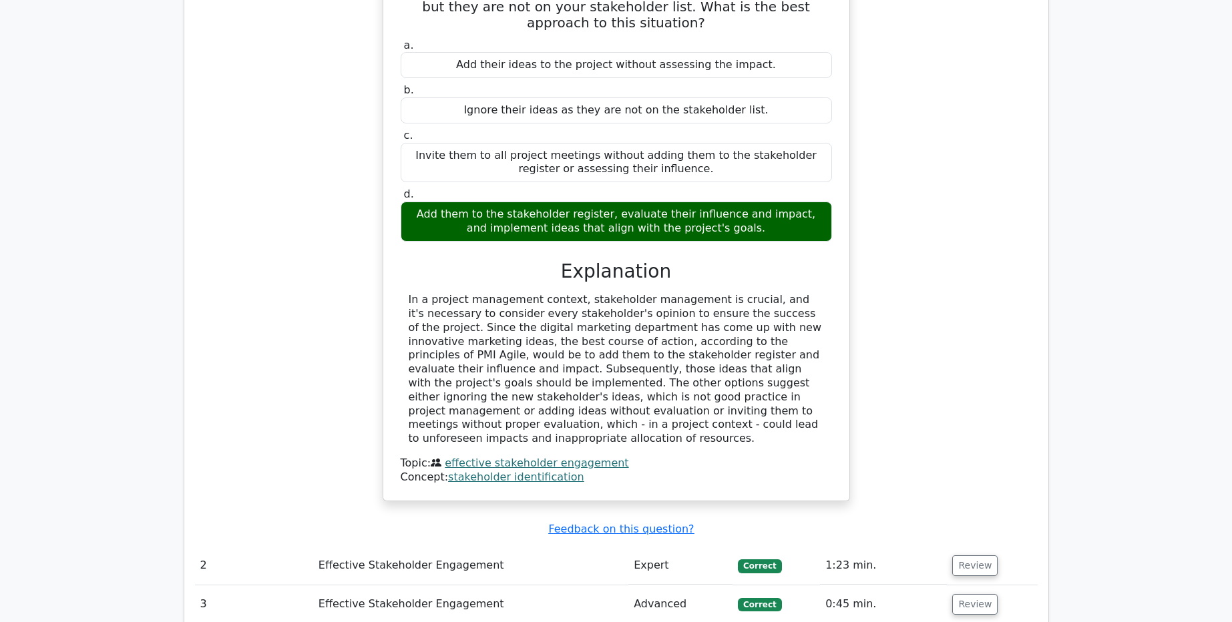
scroll to position [1683, 0]
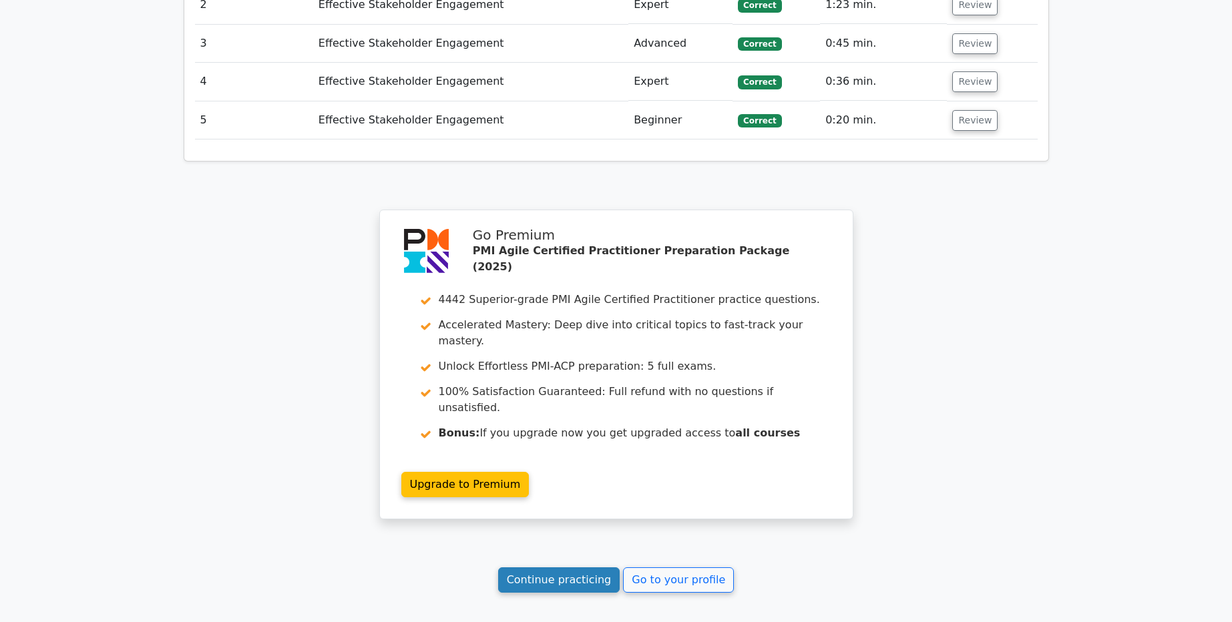
click at [582, 568] on link "Continue practicing" at bounding box center [559, 580] width 122 height 25
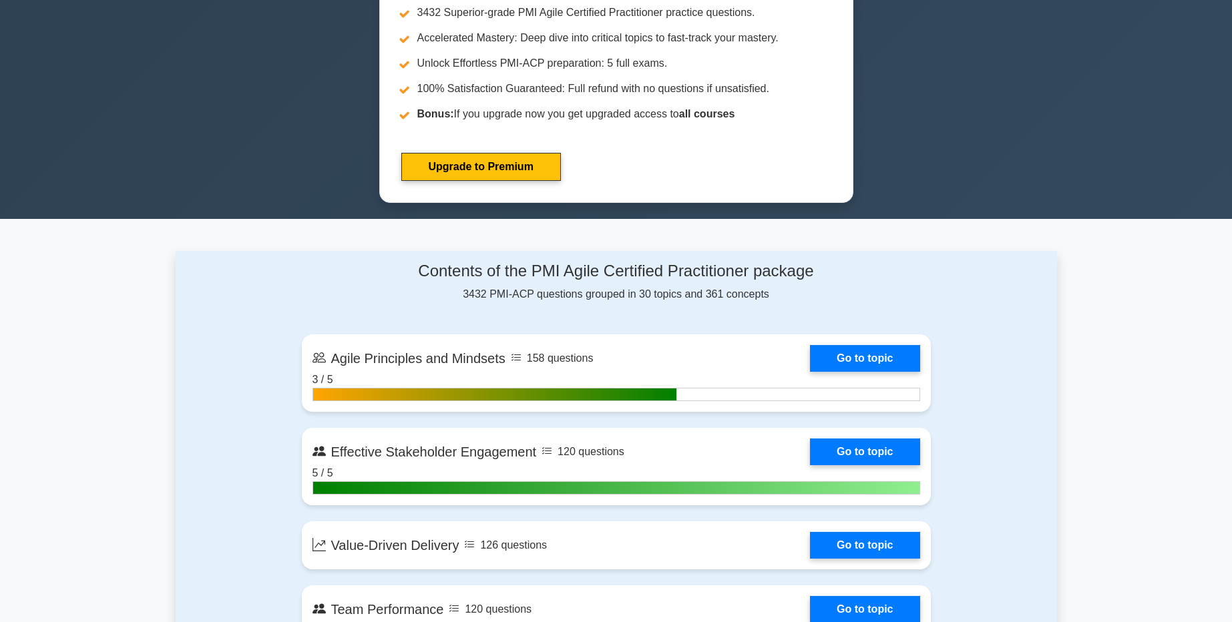
scroll to position [882, 0]
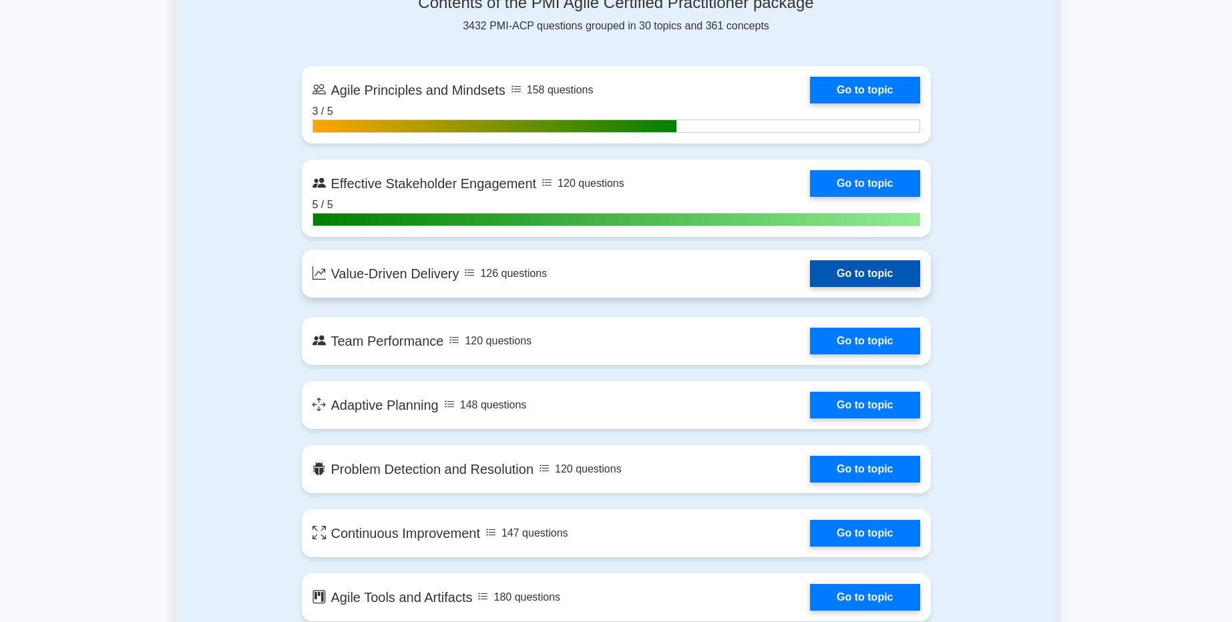
click at [825, 272] on link "Go to topic" at bounding box center [865, 273] width 110 height 27
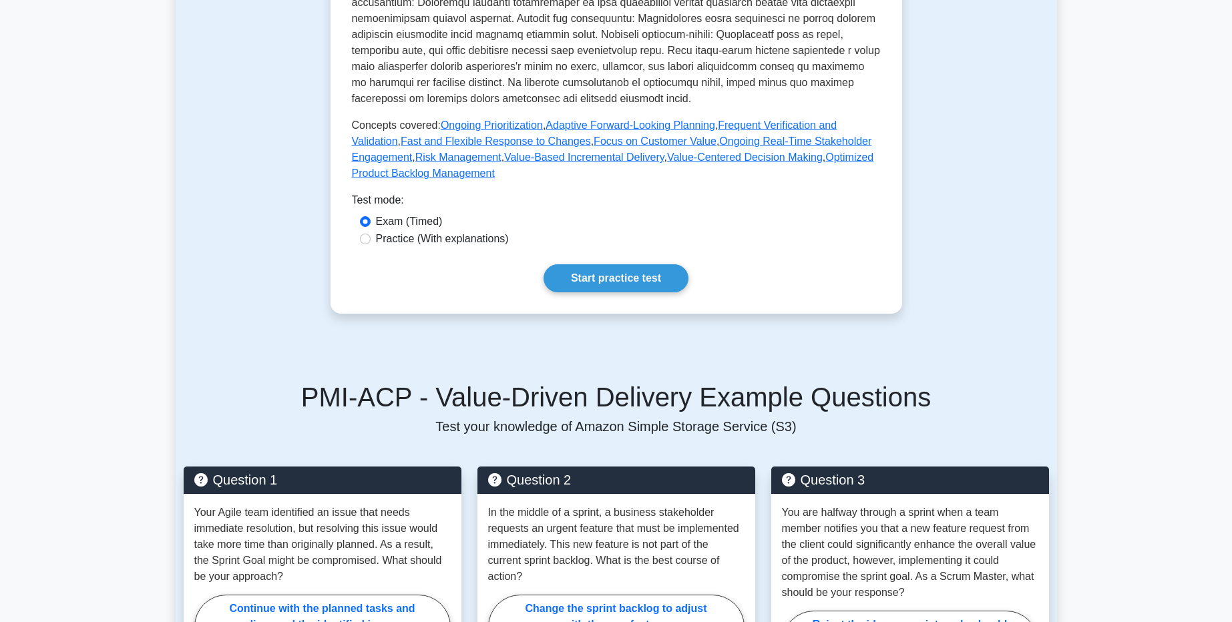
scroll to position [561, 0]
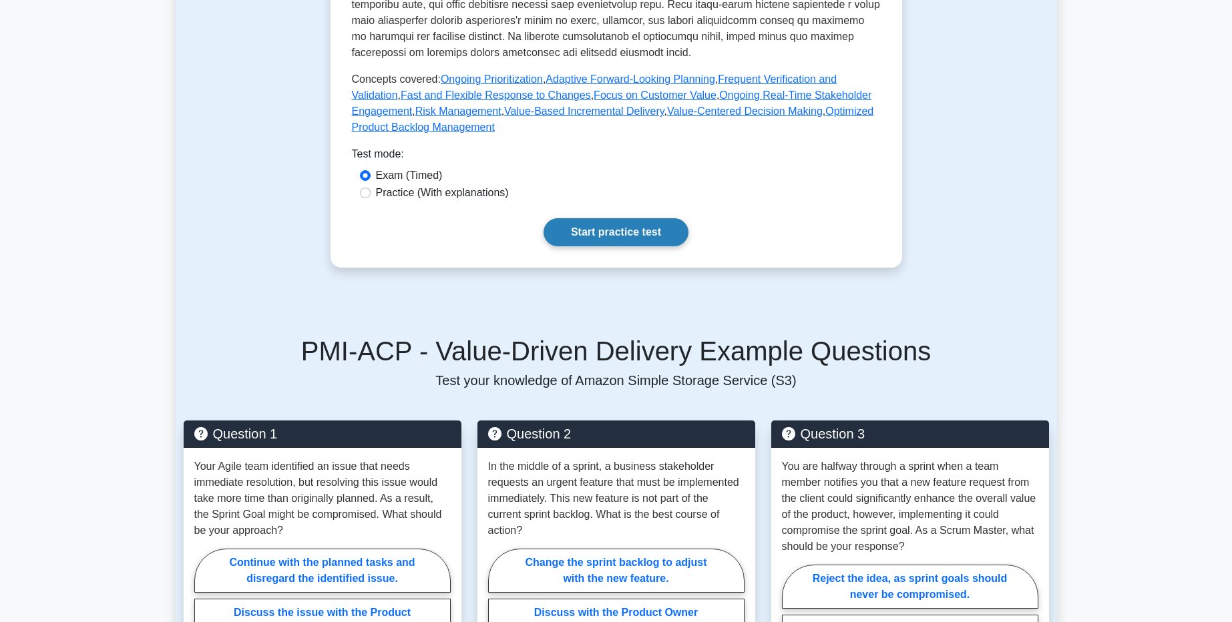
click at [619, 236] on link "Start practice test" at bounding box center [616, 232] width 145 height 28
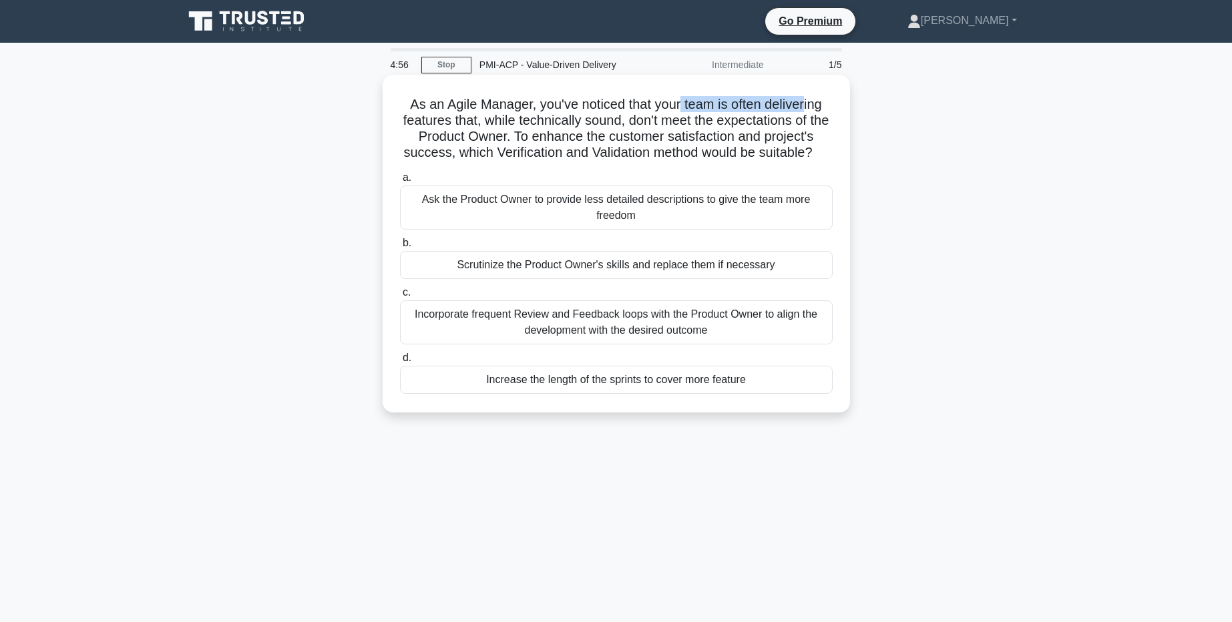
drag, startPoint x: 696, startPoint y: 108, endPoint x: 806, endPoint y: 112, distance: 110.3
click at [806, 112] on h5 "As an Agile Manager, you've noticed that your team is often delivering features…" at bounding box center [616, 128] width 435 height 65
drag, startPoint x: 465, startPoint y: 121, endPoint x: 525, endPoint y: 123, distance: 59.5
click at [525, 123] on h5 "As an Agile Manager, you've noticed that your team is often delivering features…" at bounding box center [616, 128] width 435 height 65
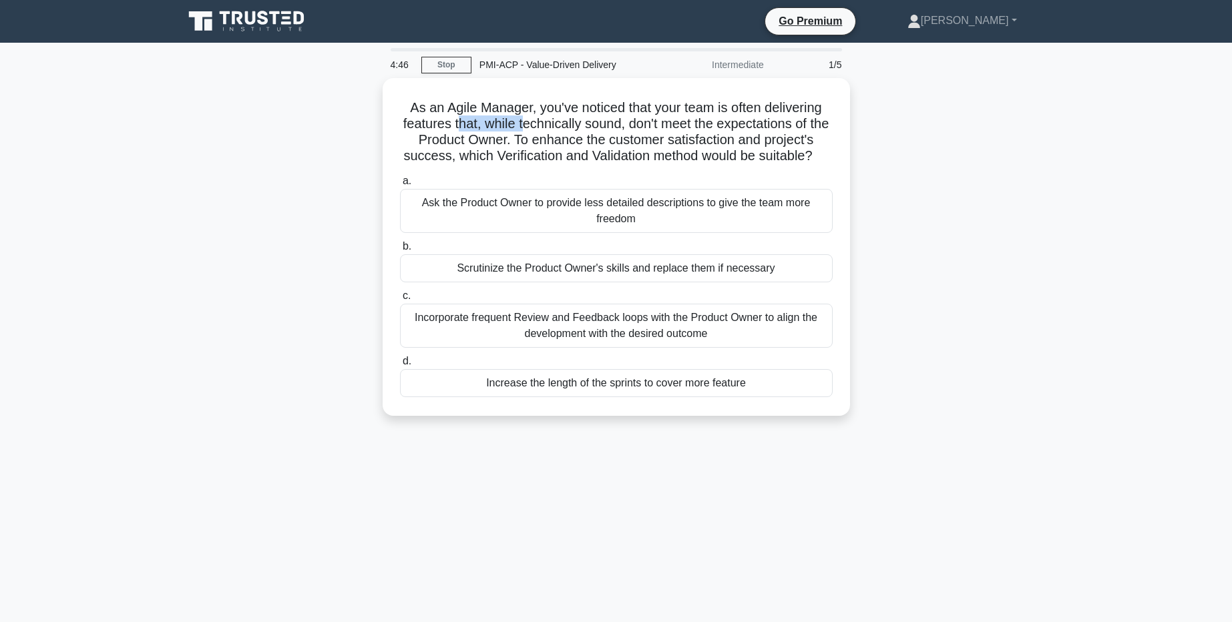
drag, startPoint x: 511, startPoint y: 134, endPoint x: 859, endPoint y: 158, distance: 348.7
click at [859, 158] on div "As an Agile Manager, you've noticed that your team is often delivering features…" at bounding box center [617, 255] width 882 height 354
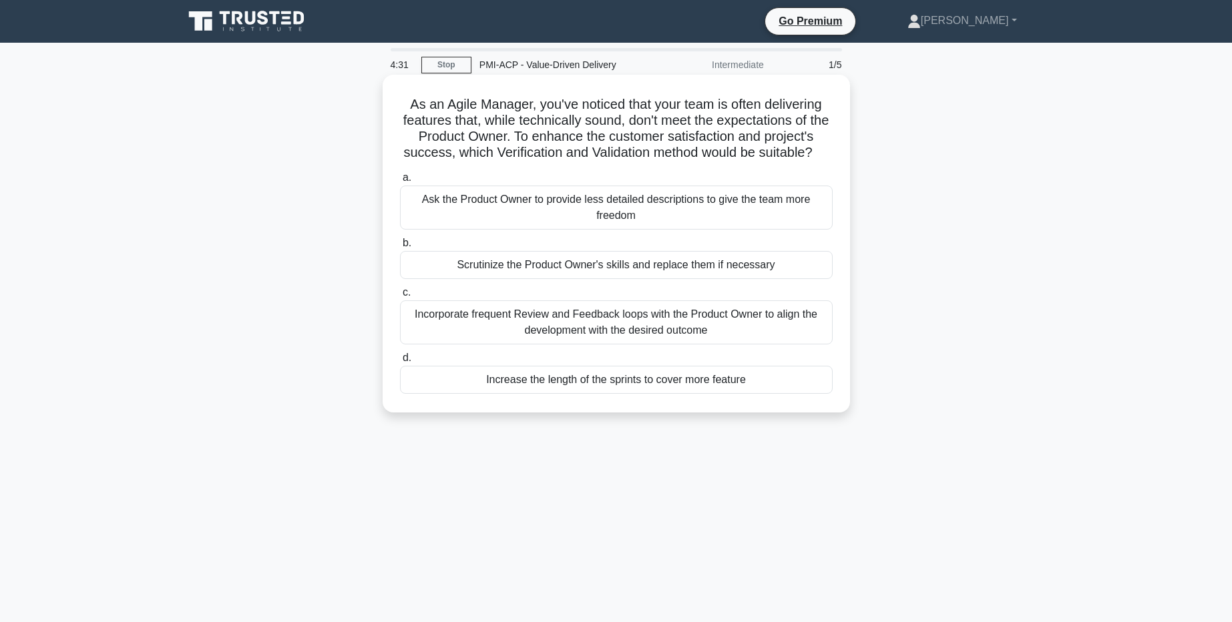
click at [690, 325] on div "Incorporate frequent Review and Feedback loops with the Product Owner to align …" at bounding box center [616, 323] width 433 height 44
click at [400, 297] on input "c. Incorporate frequent Review and Feedback loops with the Product Owner to ali…" at bounding box center [400, 292] width 0 height 9
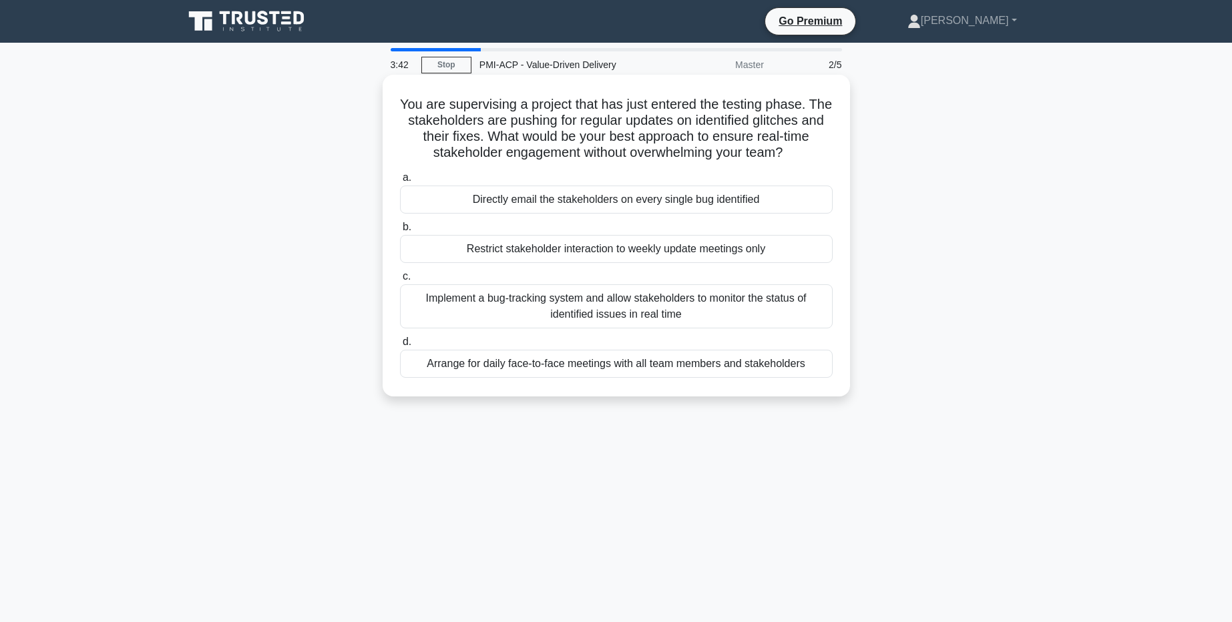
click at [719, 316] on div "Implement a bug-tracking system and allow stakeholders to monitor the status of…" at bounding box center [616, 306] width 433 height 44
click at [400, 281] on input "c. Implement a bug-tracking system and allow stakeholders to monitor the status…" at bounding box center [400, 276] width 0 height 9
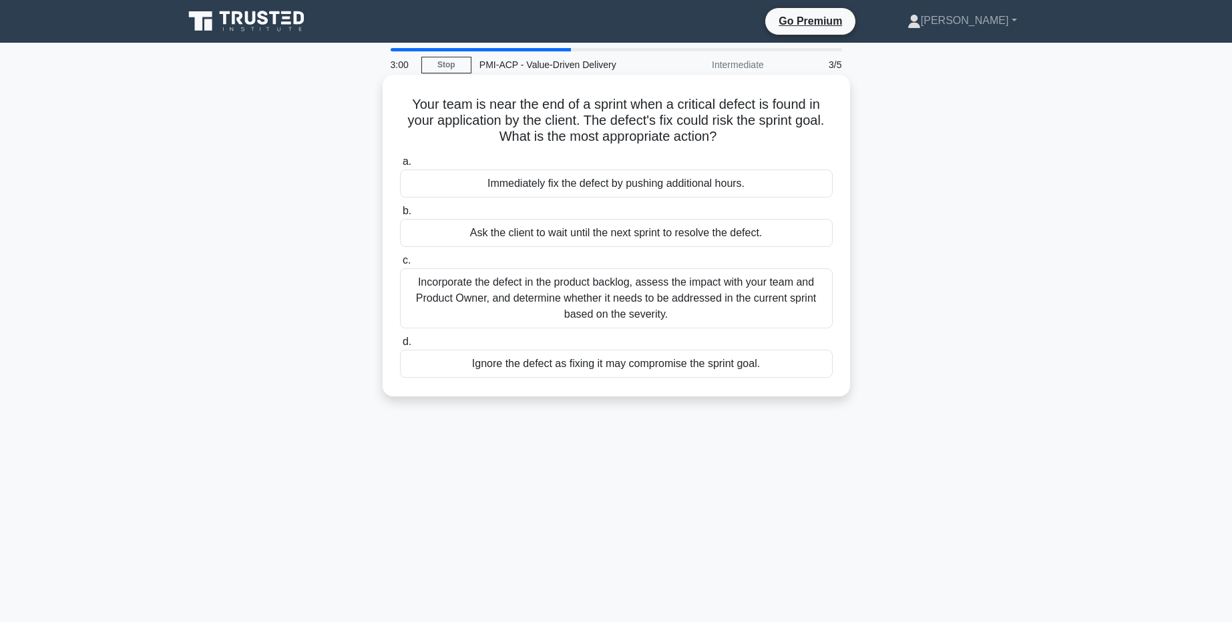
click at [592, 299] on div "Incorporate the defect in the product backlog, assess the impact with your team…" at bounding box center [616, 298] width 433 height 60
click at [400, 265] on input "c. Incorporate the defect in the product backlog, assess the impact with your t…" at bounding box center [400, 260] width 0 height 9
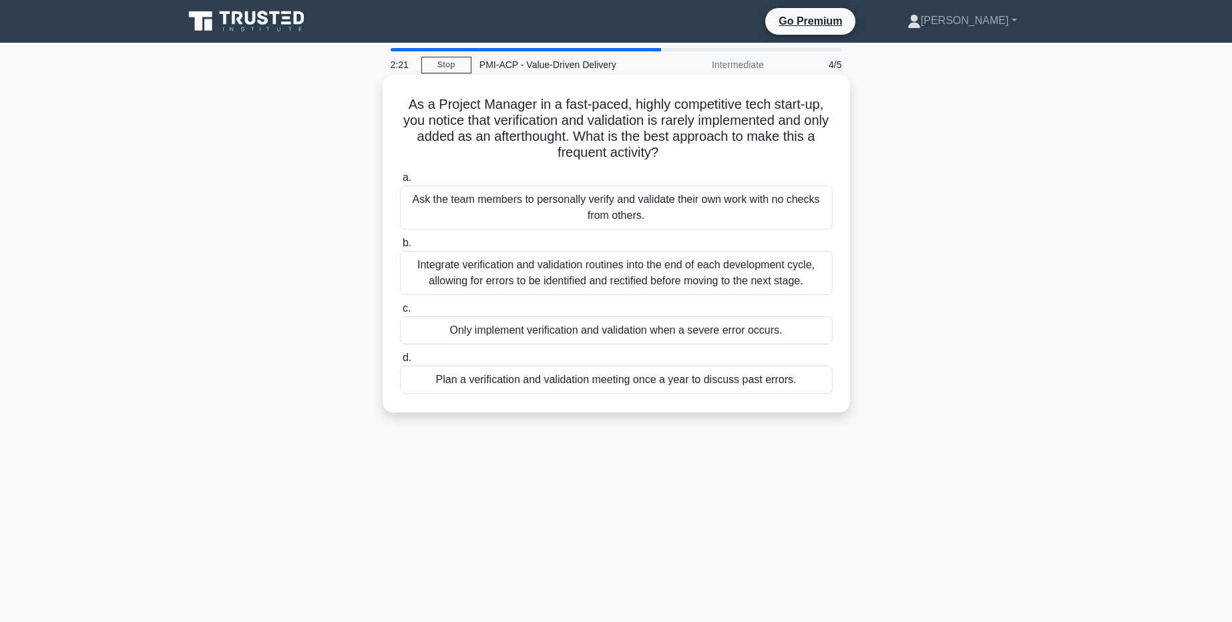
click at [673, 276] on div "Integrate verification and validation routines into the end of each development…" at bounding box center [616, 273] width 433 height 44
click at [400, 248] on input "b. Integrate verification and validation routines into the end of each developm…" at bounding box center [400, 243] width 0 height 9
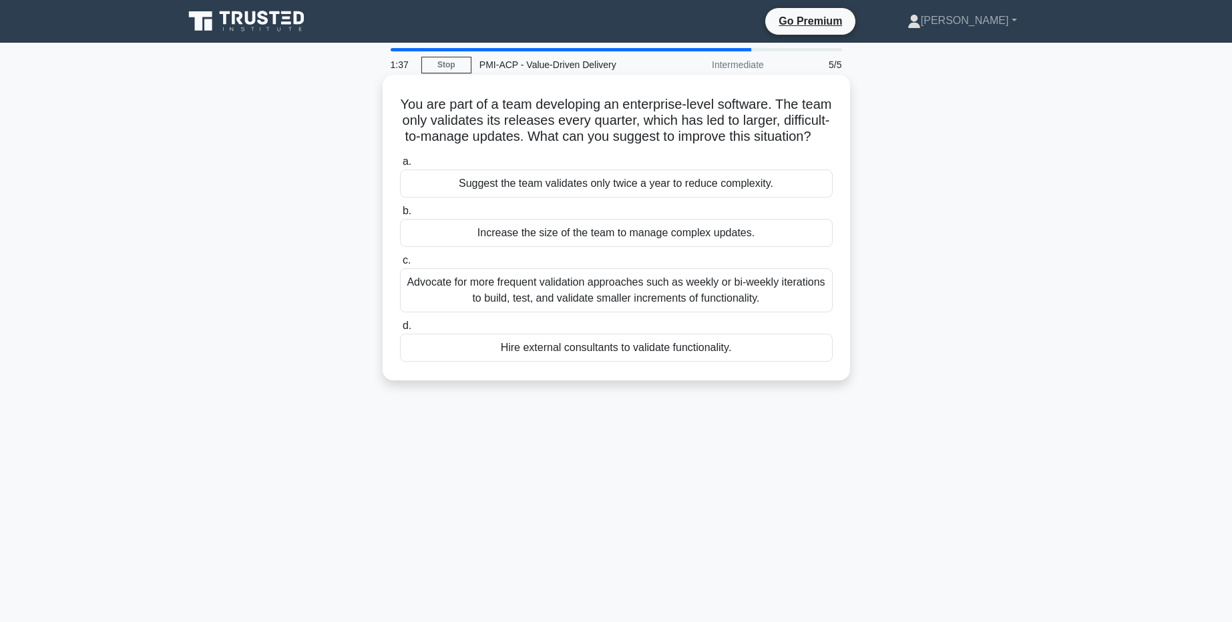
click at [805, 295] on div "Advocate for more frequent validation approaches such as weekly or bi-weekly it…" at bounding box center [616, 290] width 433 height 44
click at [400, 265] on input "c. Advocate for more frequent validation approaches such as weekly or bi-weekly…" at bounding box center [400, 260] width 0 height 9
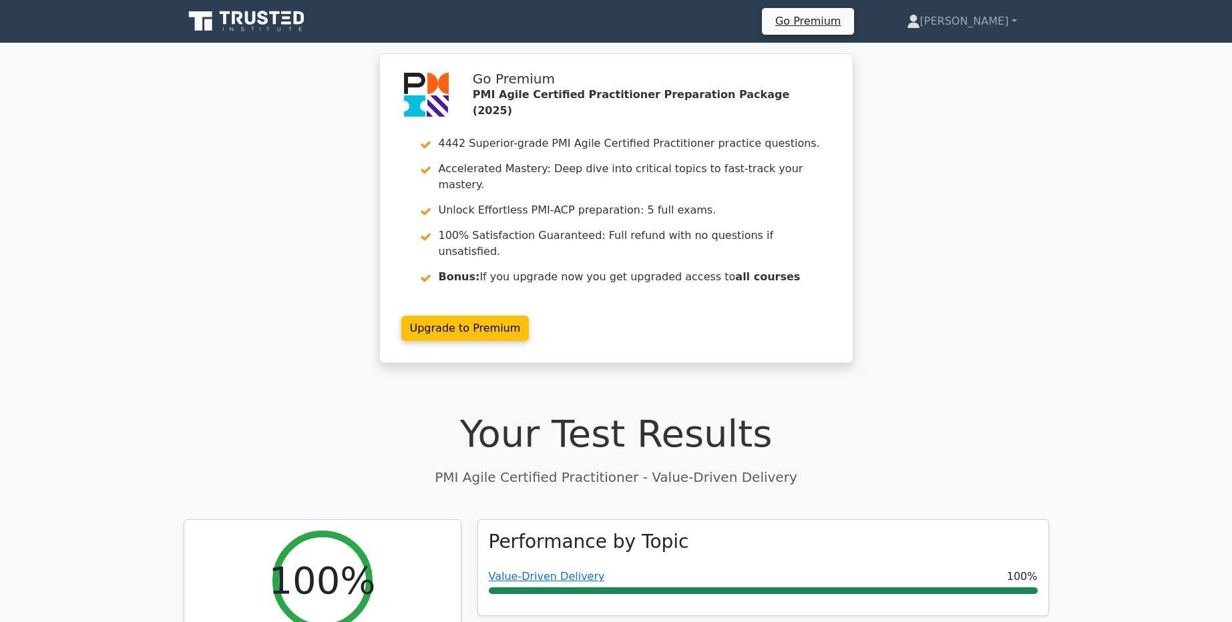
click at [1195, 198] on div "Go Premium PMI Agile Certified Practitioner Preparation Package (2025) 4442 Sup…" at bounding box center [616, 216] width 1232 height 326
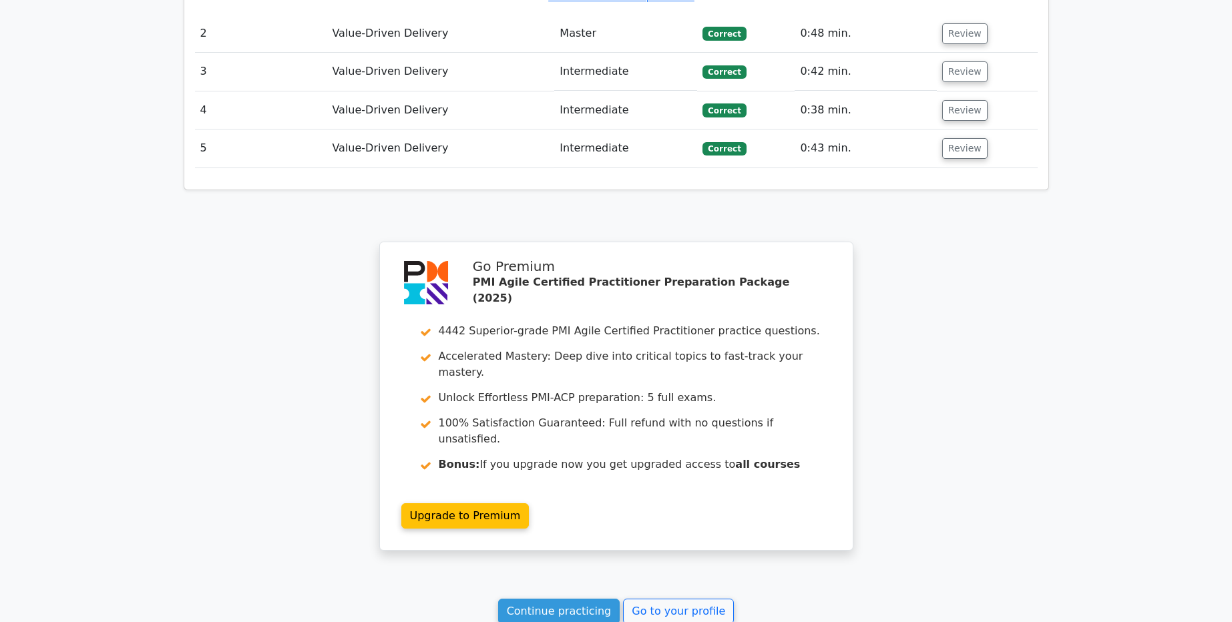
scroll to position [1943, 0]
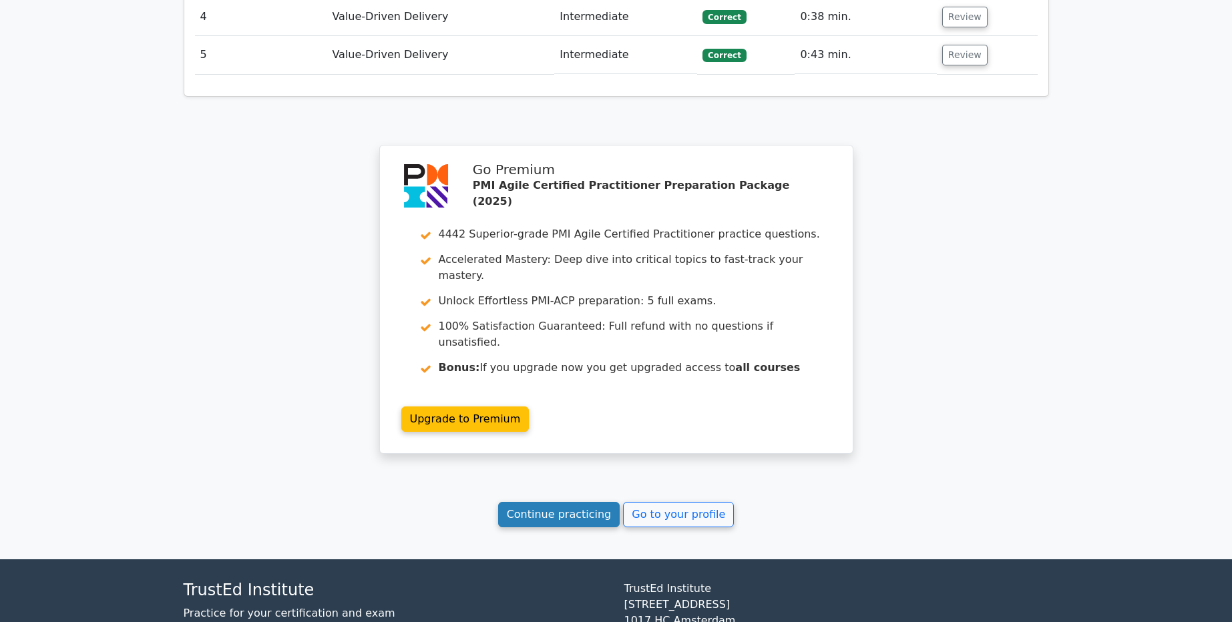
click at [561, 502] on link "Continue practicing" at bounding box center [559, 514] width 122 height 25
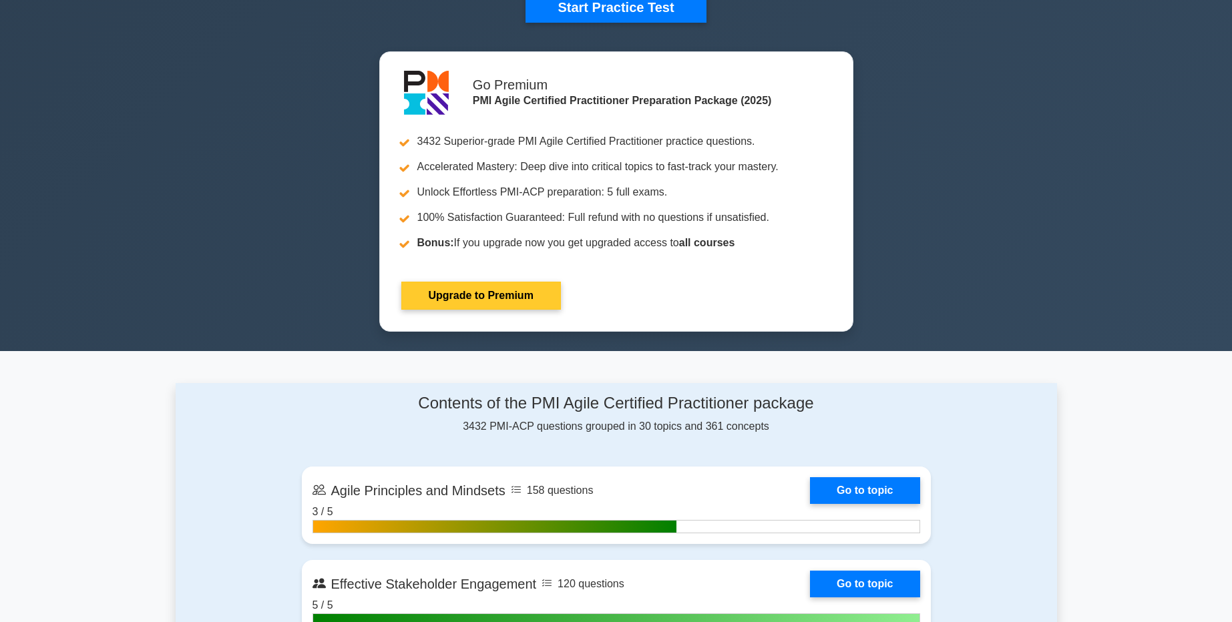
scroll to position [401, 0]
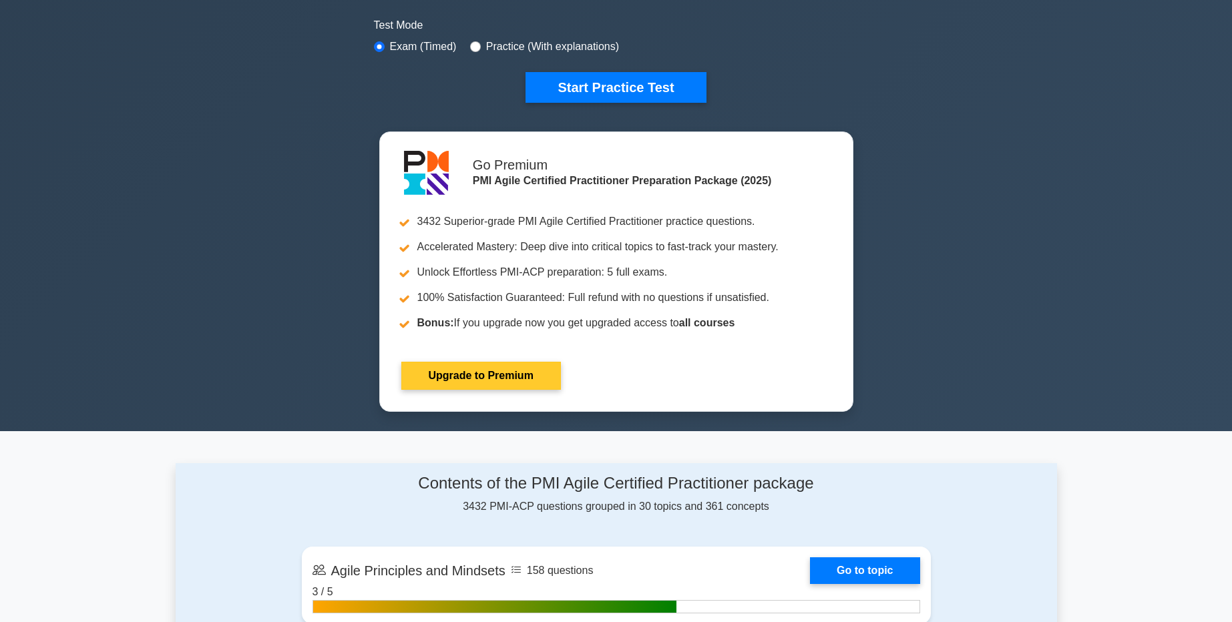
click at [493, 390] on link "Upgrade to Premium" at bounding box center [481, 376] width 160 height 28
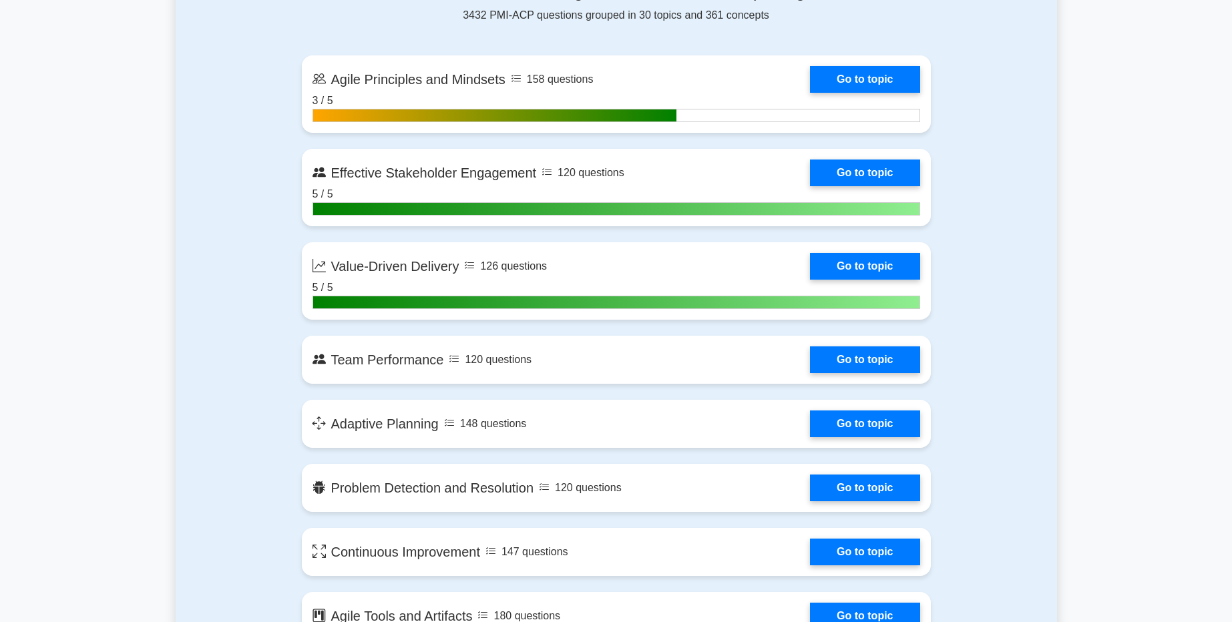
scroll to position [1042, 0]
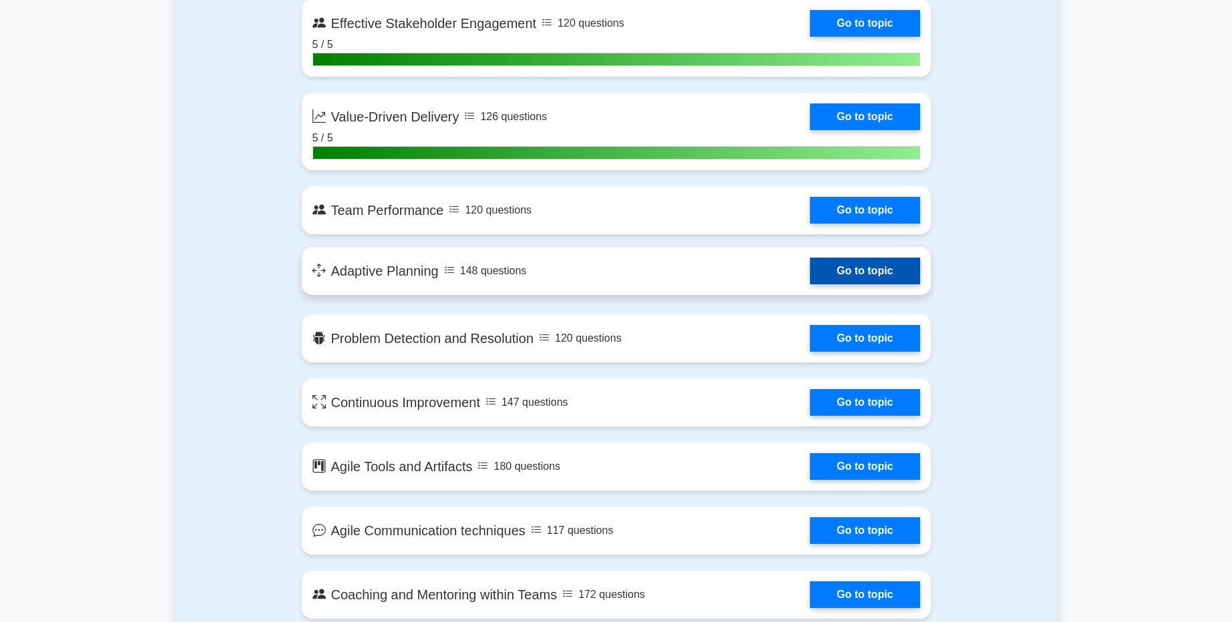
click at [887, 268] on link "Go to topic" at bounding box center [865, 271] width 110 height 27
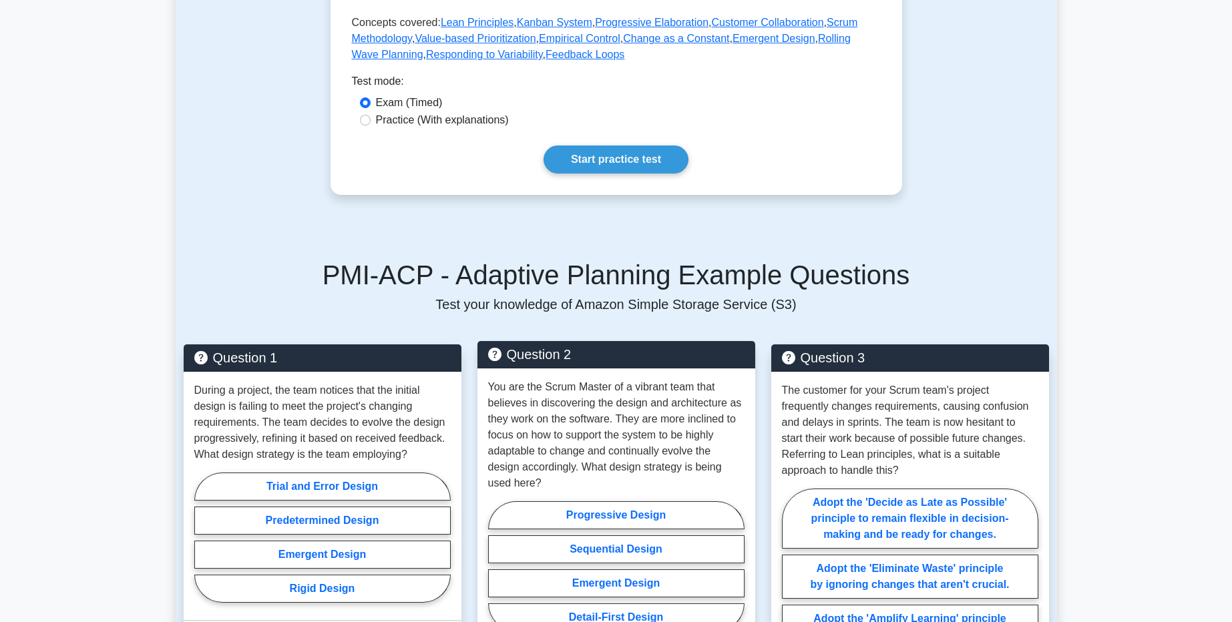
scroll to position [401, 0]
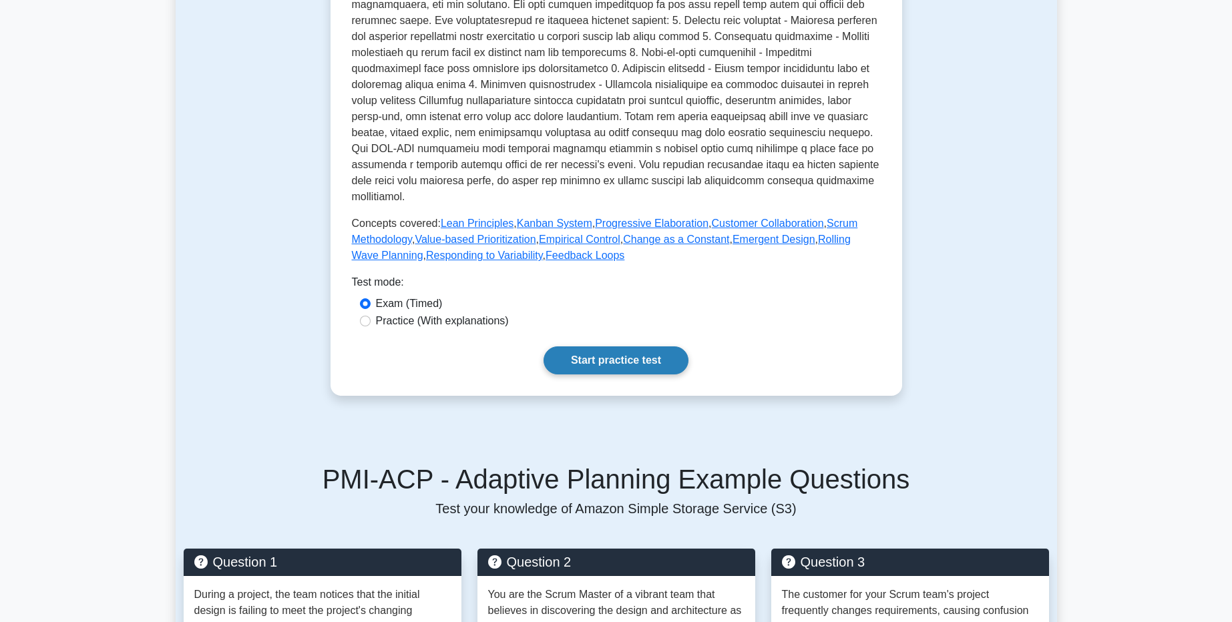
click at [628, 347] on link "Start practice test" at bounding box center [616, 361] width 145 height 28
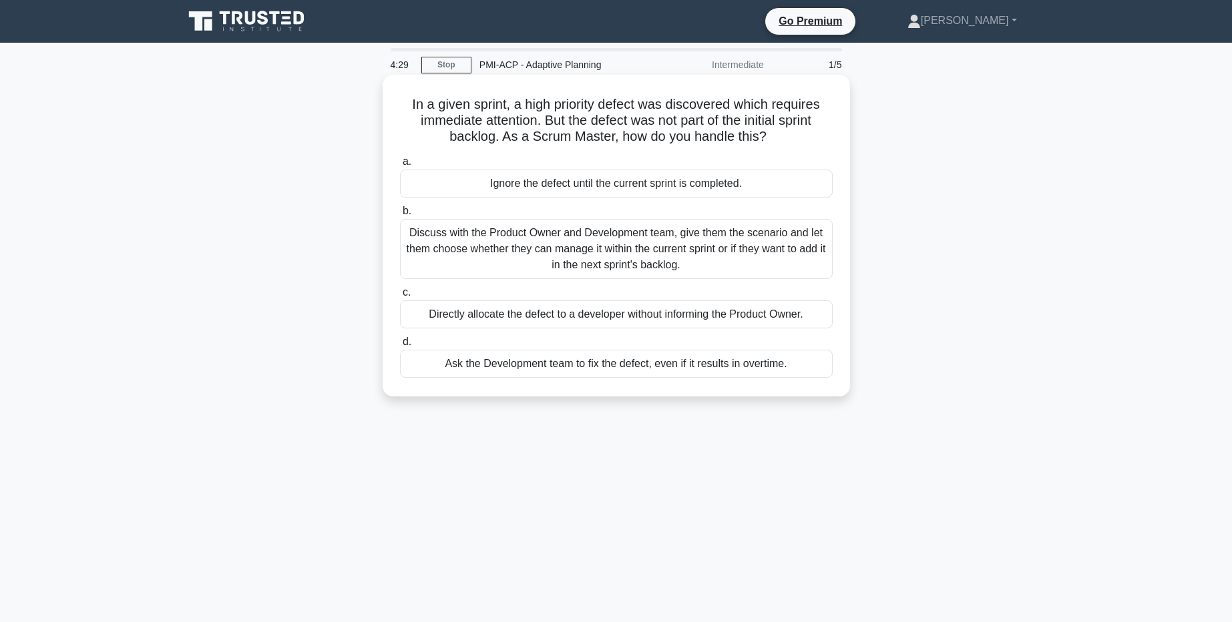
click at [735, 258] on div "Discuss with the Product Owner and Development team, give them the scenario and…" at bounding box center [616, 249] width 433 height 60
click at [400, 216] on input "b. Discuss with the Product Owner and Development team, give them the scenario …" at bounding box center [400, 211] width 0 height 9
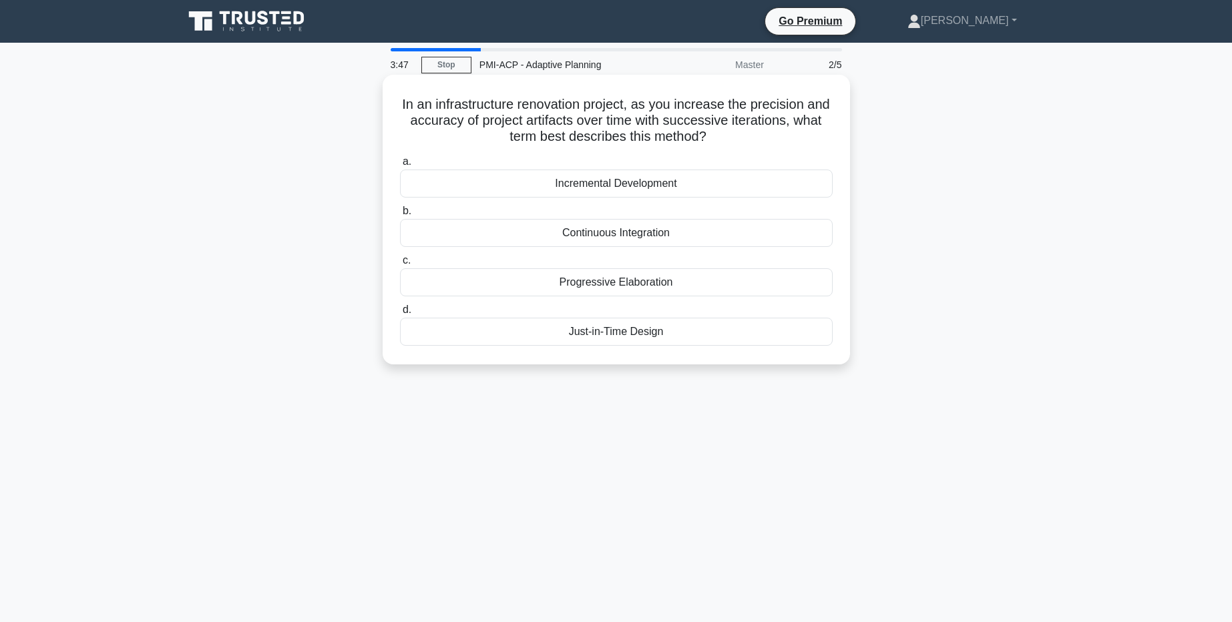
click at [635, 233] on div "Continuous Integration" at bounding box center [616, 233] width 433 height 28
click at [400, 216] on input "b. Continuous Integration" at bounding box center [400, 211] width 0 height 9
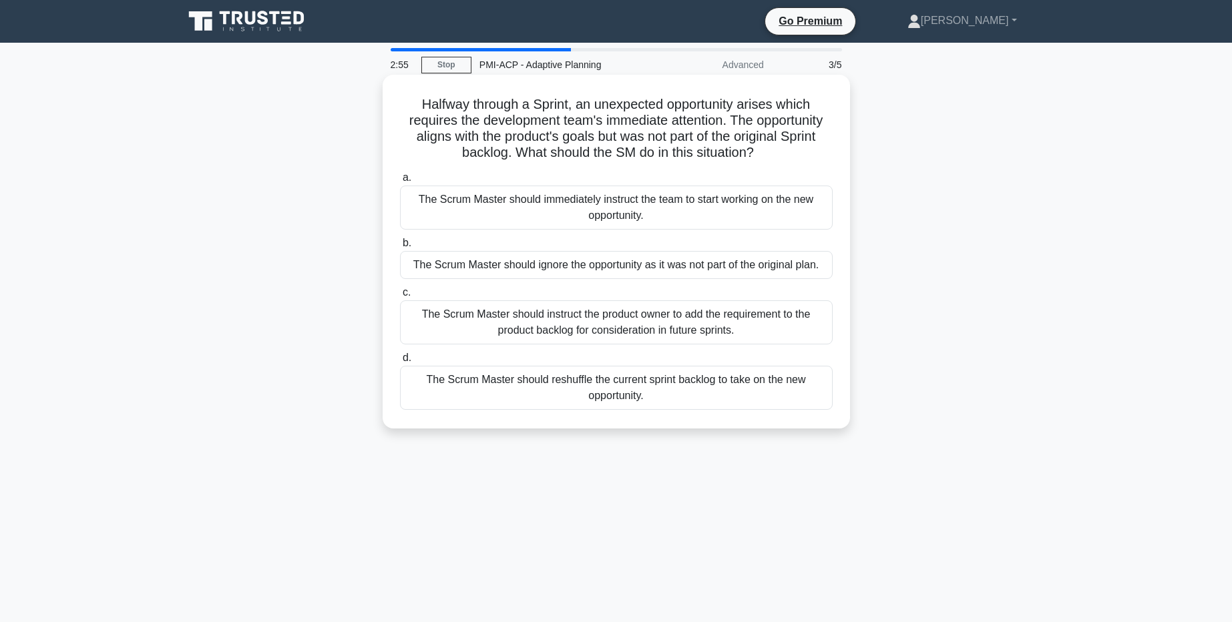
click at [651, 329] on div "The Scrum Master should instruct the product owner to add the requirement to th…" at bounding box center [616, 323] width 433 height 44
click at [400, 297] on input "c. The Scrum Master should instruct the product owner to add the requirement to…" at bounding box center [400, 292] width 0 height 9
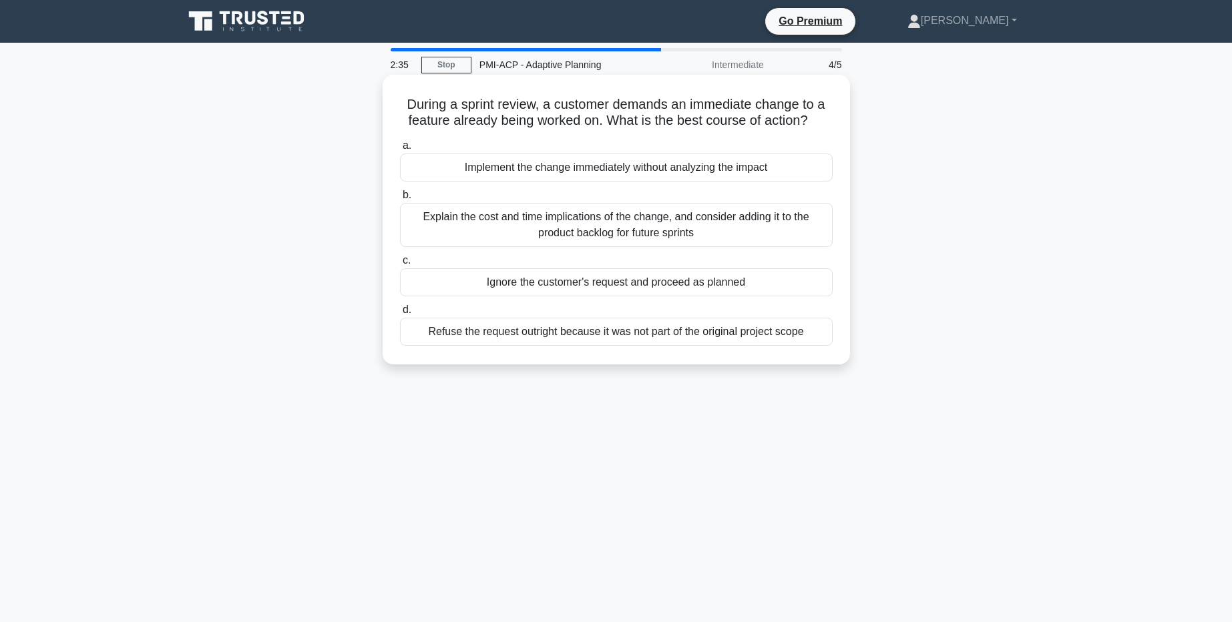
click at [690, 237] on div "Explain the cost and time implications of the change, and consider adding it to…" at bounding box center [616, 225] width 433 height 44
click at [400, 200] on input "b. Explain the cost and time implications of the change, and consider adding it…" at bounding box center [400, 195] width 0 height 9
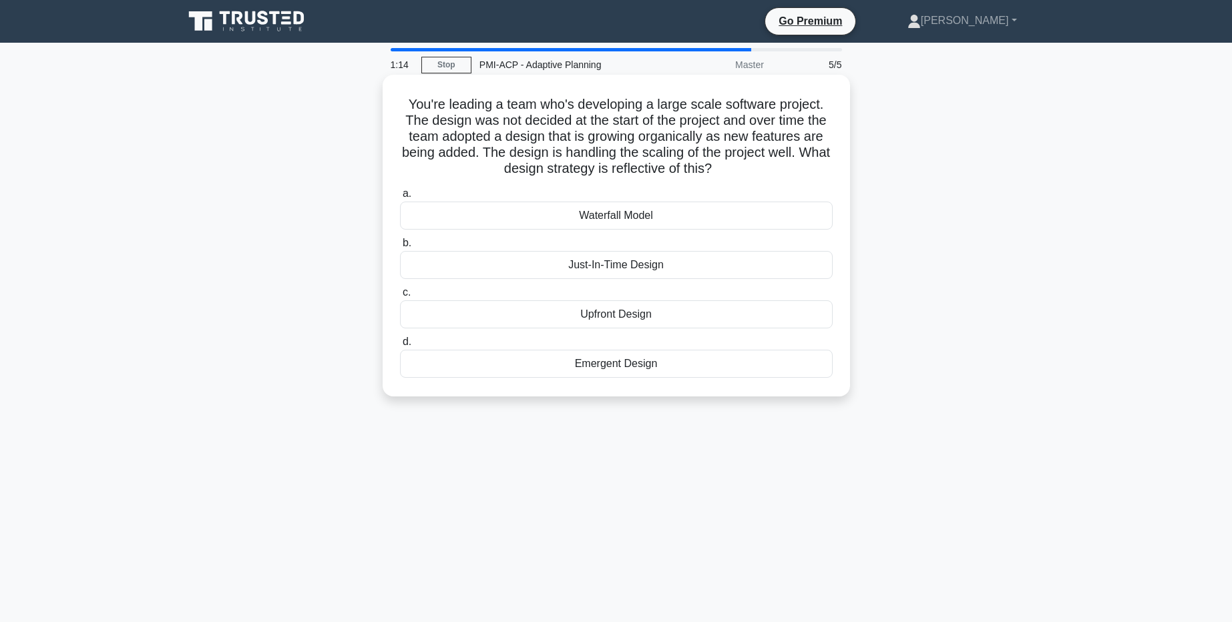
click at [642, 271] on div "Just-In-Time Design" at bounding box center [616, 265] width 433 height 28
click at [400, 248] on input "b. Just-In-Time Design" at bounding box center [400, 243] width 0 height 9
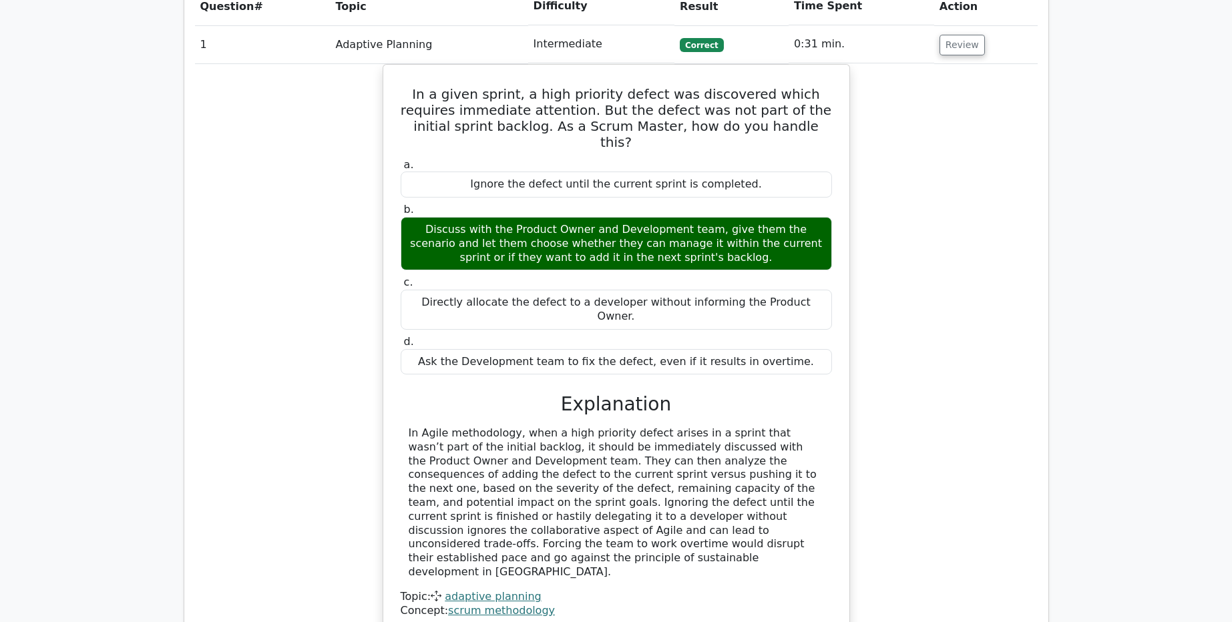
scroll to position [1042, 0]
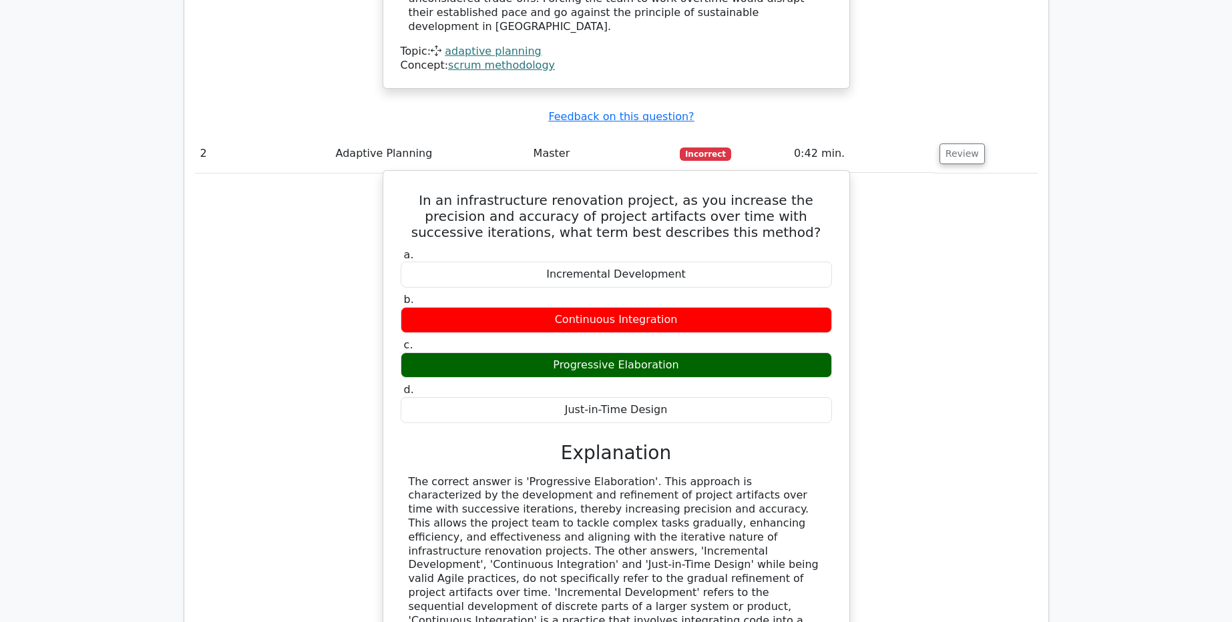
scroll to position [1603, 0]
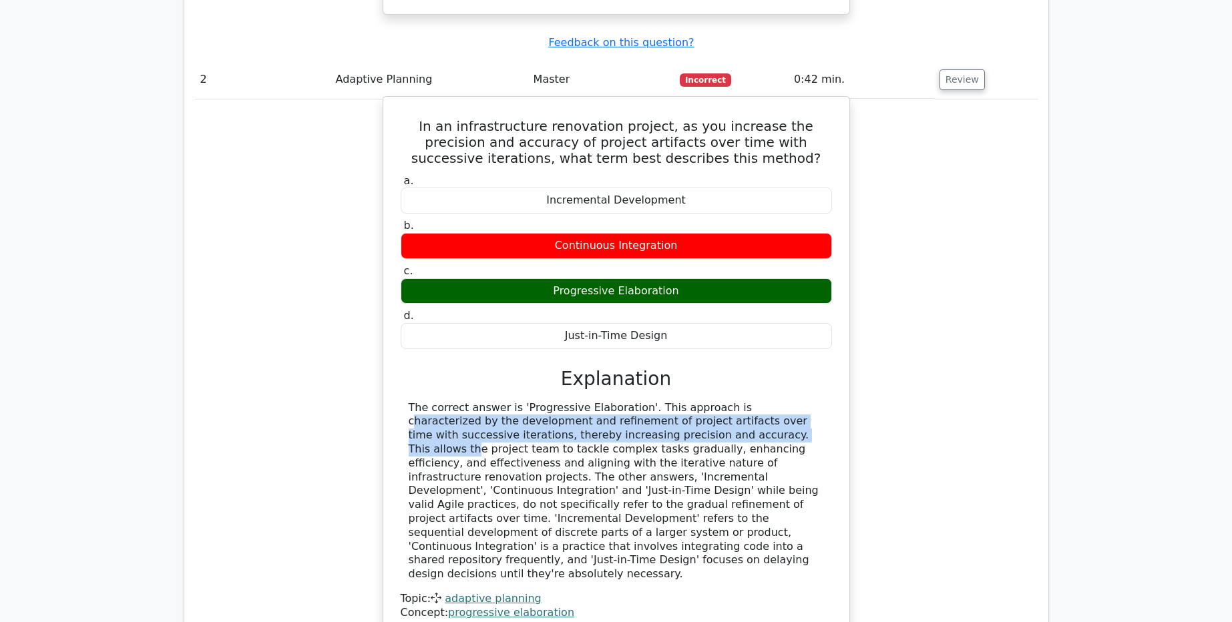
drag, startPoint x: 644, startPoint y: 315, endPoint x: 604, endPoint y: 351, distance: 53.9
click at [604, 401] on div "The correct answer is 'Progressive Elaboration'. This approach is characterized…" at bounding box center [616, 491] width 415 height 180
drag, startPoint x: 682, startPoint y: 204, endPoint x: 446, endPoint y: 201, distance: 236.4
click at [446, 278] on div "Progressive Elaboration" at bounding box center [616, 291] width 431 height 26
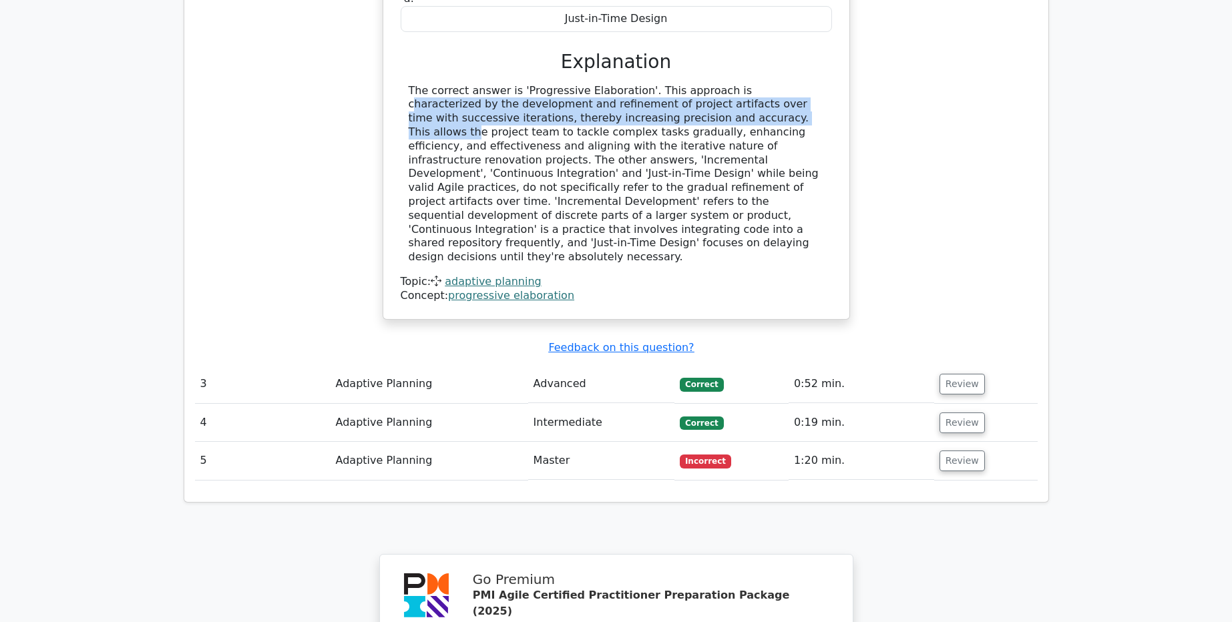
scroll to position [2084, 0]
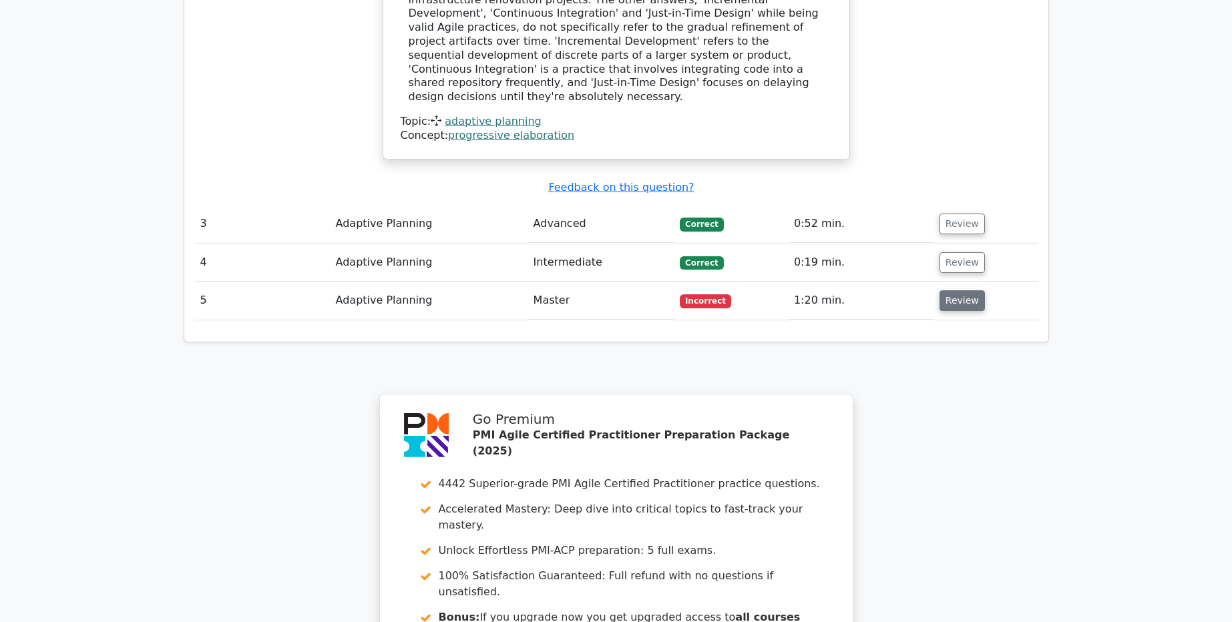
click at [964, 290] on button "Review" at bounding box center [962, 300] width 45 height 21
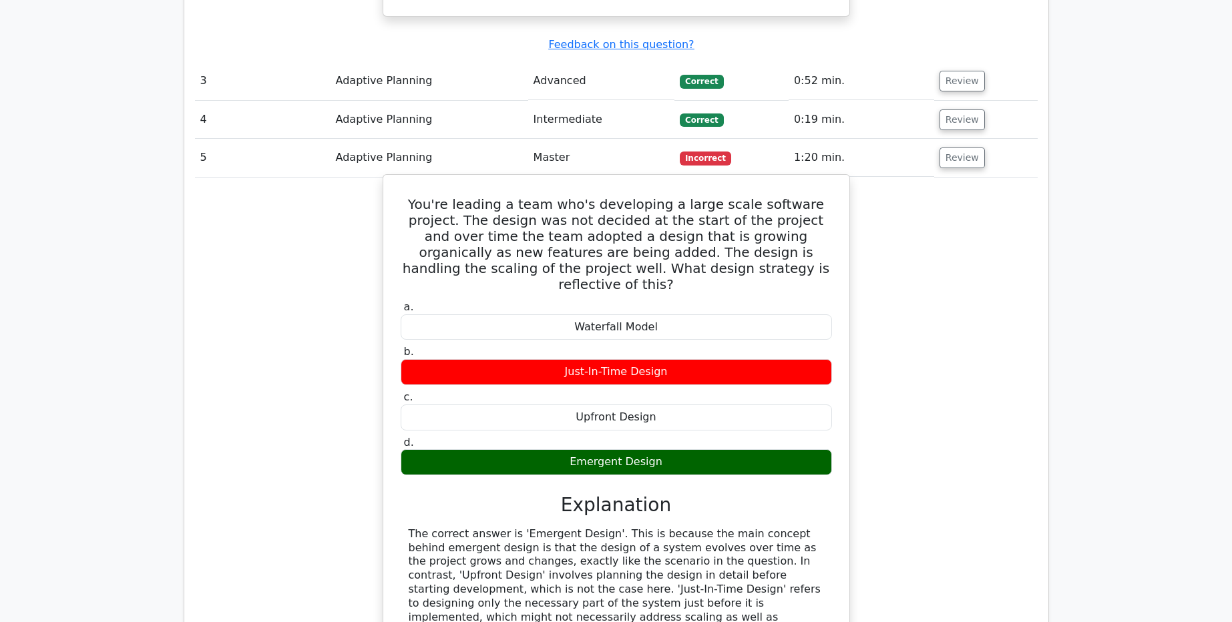
scroll to position [2244, 0]
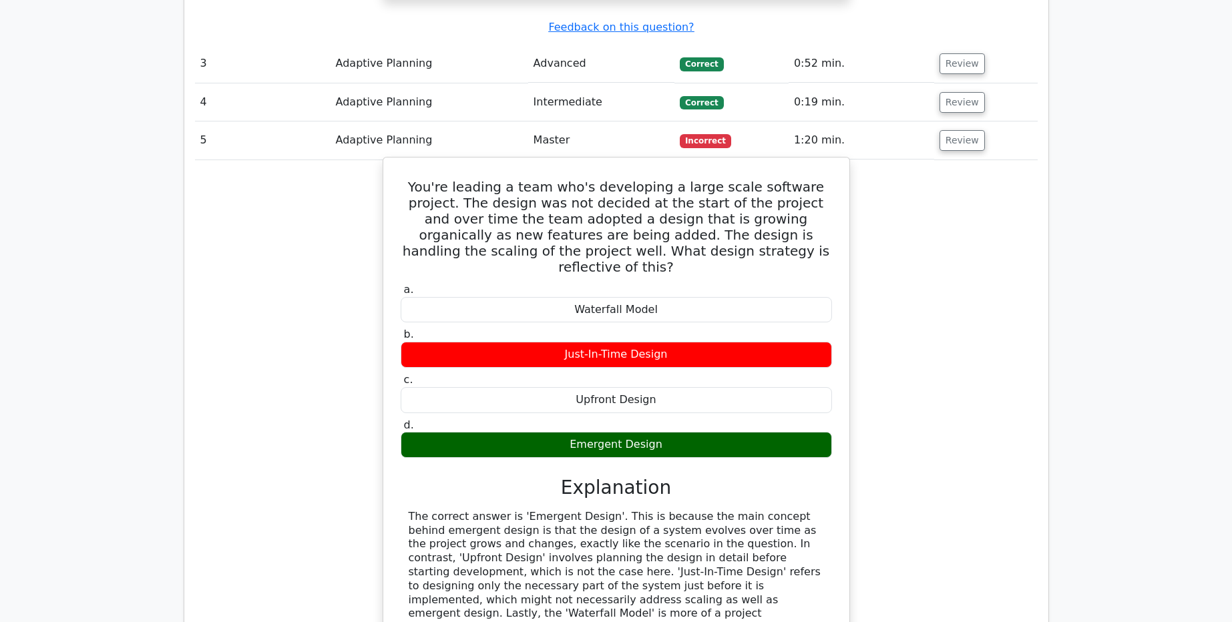
drag, startPoint x: 665, startPoint y: 327, endPoint x: 785, endPoint y: 230, distance: 154.4
click at [548, 432] on div "Emergent Design" at bounding box center [616, 445] width 431 height 26
drag, startPoint x: 568, startPoint y: 233, endPoint x: 745, endPoint y: 228, distance: 177.0
click at [744, 342] on div "Just-In-Time Design" at bounding box center [616, 355] width 431 height 26
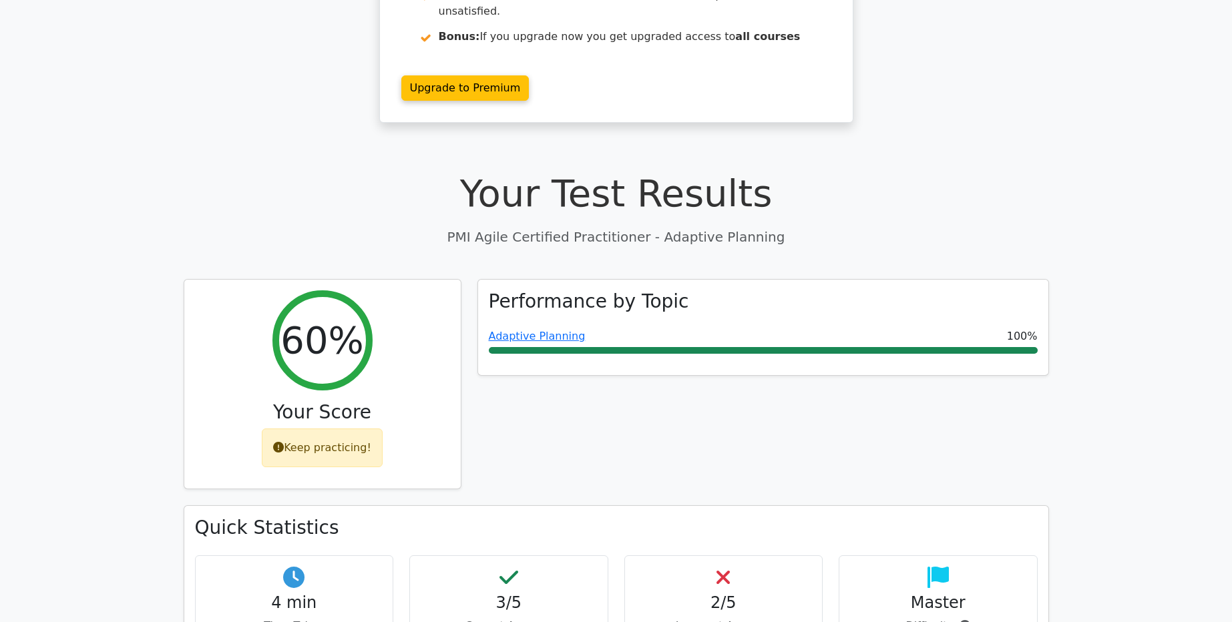
scroll to position [0, 0]
